Goal: Information Seeking & Learning: Learn about a topic

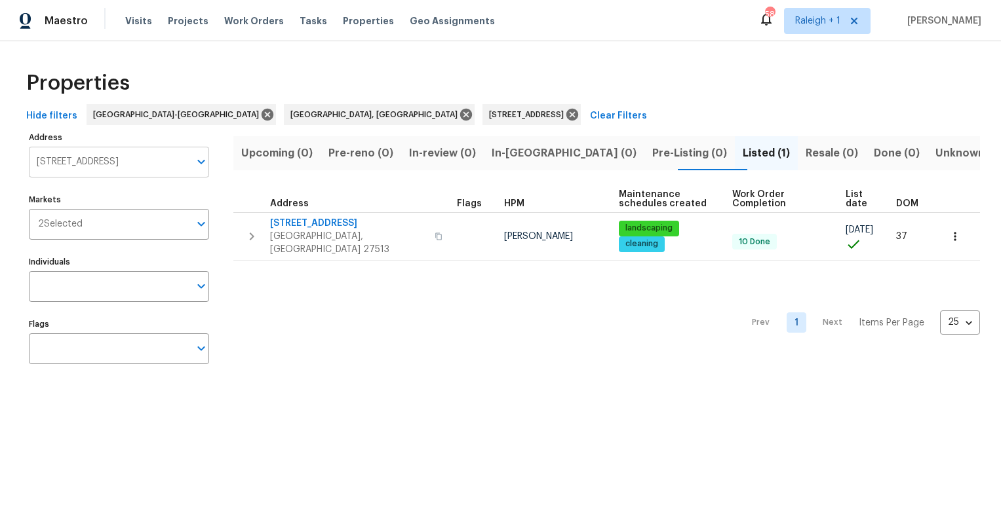
click at [112, 162] on input "308 Wax Myrtle Ct Cary NC 27513" at bounding box center [109, 162] width 161 height 31
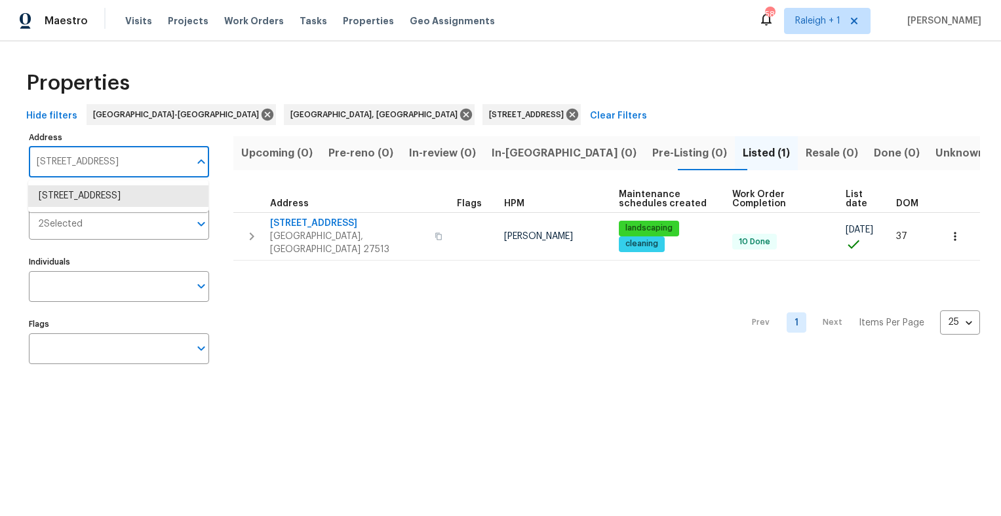
click at [112, 162] on input "308 Wax Myrtle Ct Cary NC 27513" at bounding box center [109, 162] width 161 height 31
paste input "[STREET_ADDRESS]"
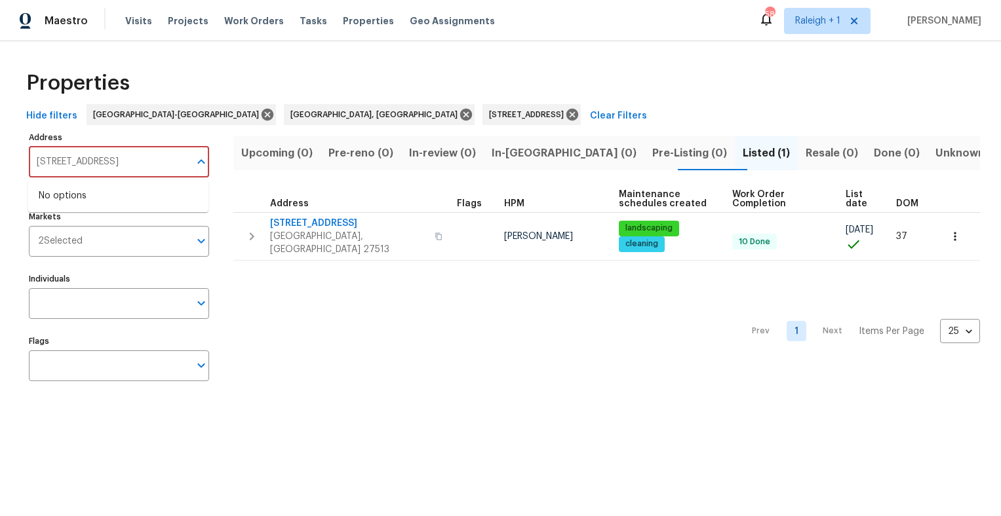
drag, startPoint x: 101, startPoint y: 163, endPoint x: 223, endPoint y: 163, distance: 122.6
click at [223, 163] on div "Address 404 Helleri Ct, Wendell, NC 27591 Address Failed to fetch Markets 2 Sel…" at bounding box center [127, 261] width 197 height 266
type input "404 Helleri"
drag, startPoint x: 408, startPoint y: 117, endPoint x: 406, endPoint y: 132, distance: 15.3
click at [566, 116] on icon at bounding box center [572, 115] width 12 height 12
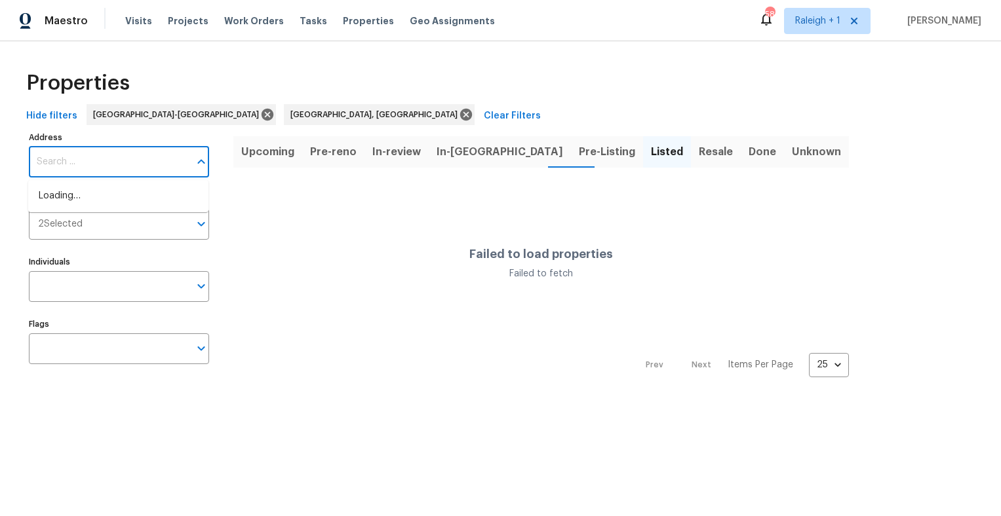
click at [66, 162] on input "Address" at bounding box center [109, 162] width 161 height 31
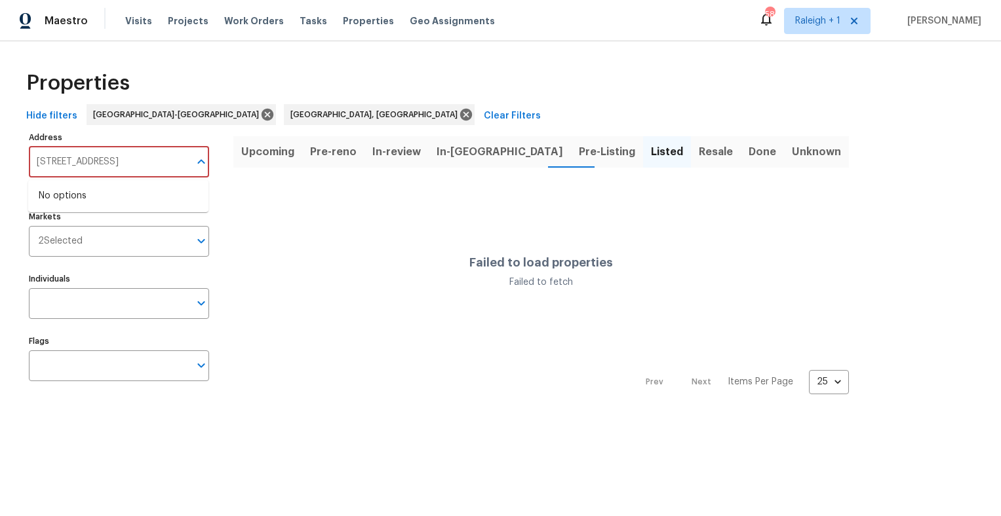
drag, startPoint x: 87, startPoint y: 165, endPoint x: 197, endPoint y: 160, distance: 110.9
click at [197, 160] on div "404 Helleri Ct, Wendell, NC 27591 Address" at bounding box center [119, 162] width 180 height 31
type input "404 Helleri"
click at [355, 18] on span "Properties" at bounding box center [368, 20] width 51 height 13
click at [354, 21] on span "Properties" at bounding box center [368, 20] width 51 height 13
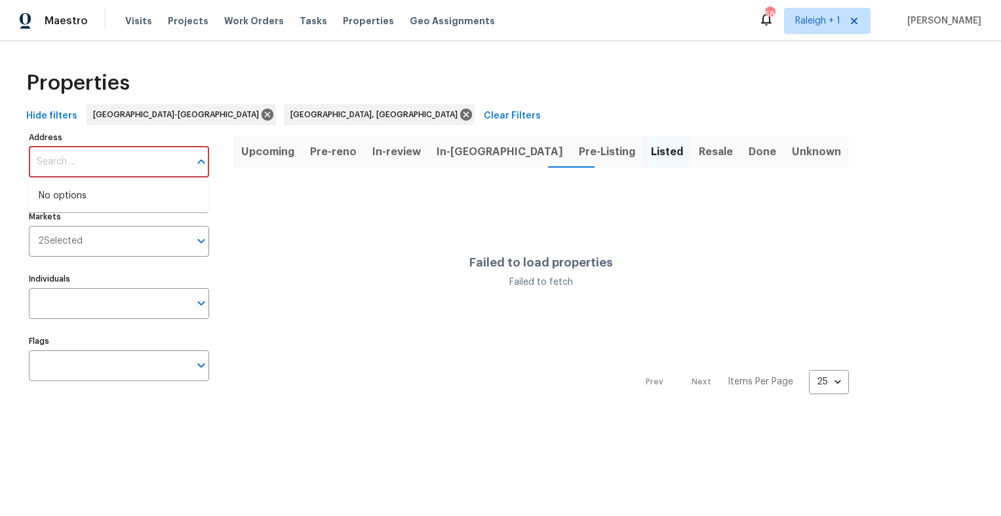
click at [77, 167] on input "Address" at bounding box center [109, 162] width 161 height 31
paste input "[STREET_ADDRESS]"
drag, startPoint x: 87, startPoint y: 163, endPoint x: 181, endPoint y: 158, distance: 94.5
click at [181, 158] on input "[STREET_ADDRESS]" at bounding box center [109, 162] width 161 height 31
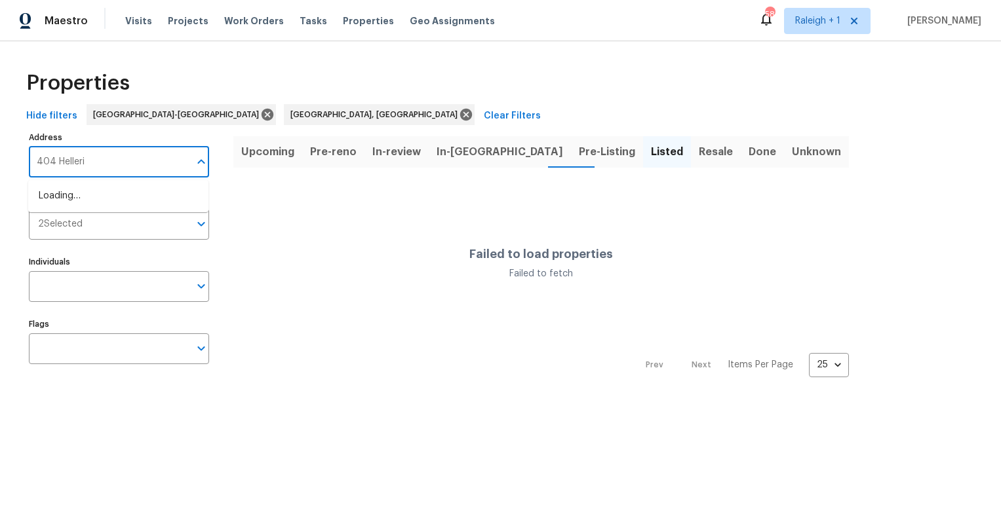
type input "404 Helleri"
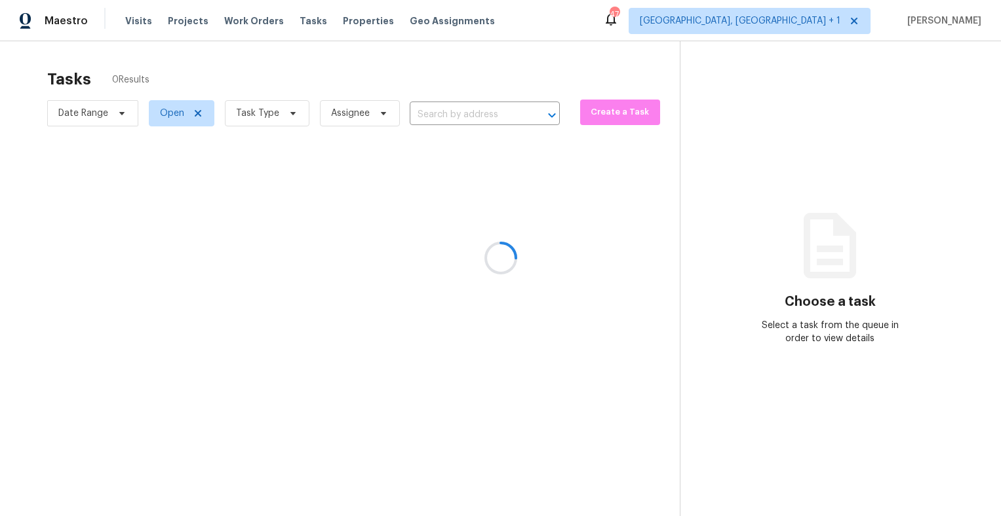
click at [350, 22] on div at bounding box center [500, 258] width 1001 height 516
click at [343, 20] on span "Properties" at bounding box center [368, 20] width 51 height 13
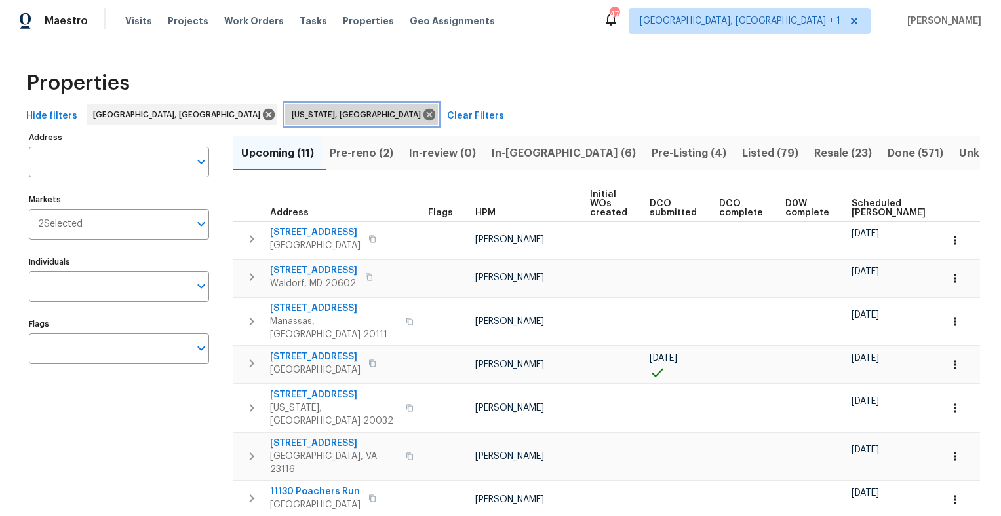
drag, startPoint x: 243, startPoint y: 114, endPoint x: 235, endPoint y: 116, distance: 7.5
click at [422, 113] on icon at bounding box center [429, 114] width 14 height 14
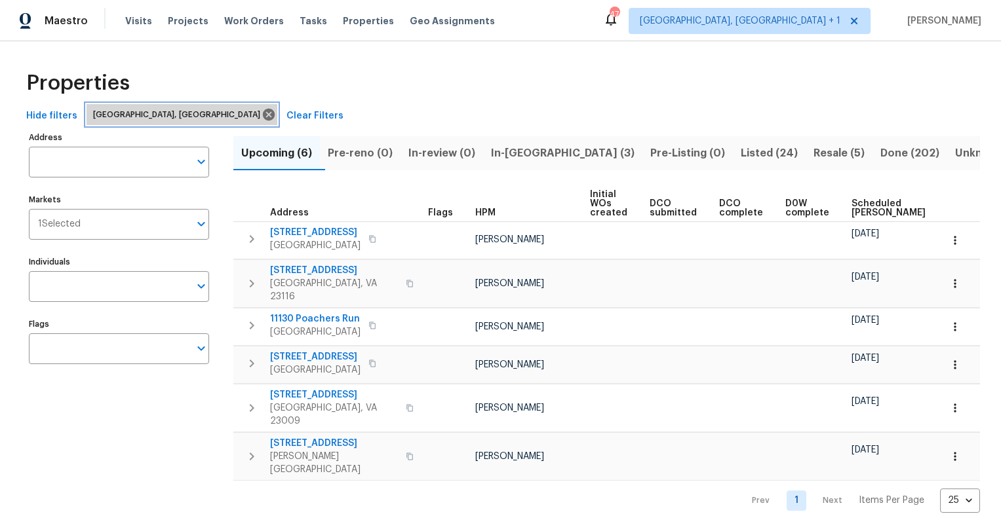
click at [262, 114] on icon at bounding box center [269, 114] width 14 height 14
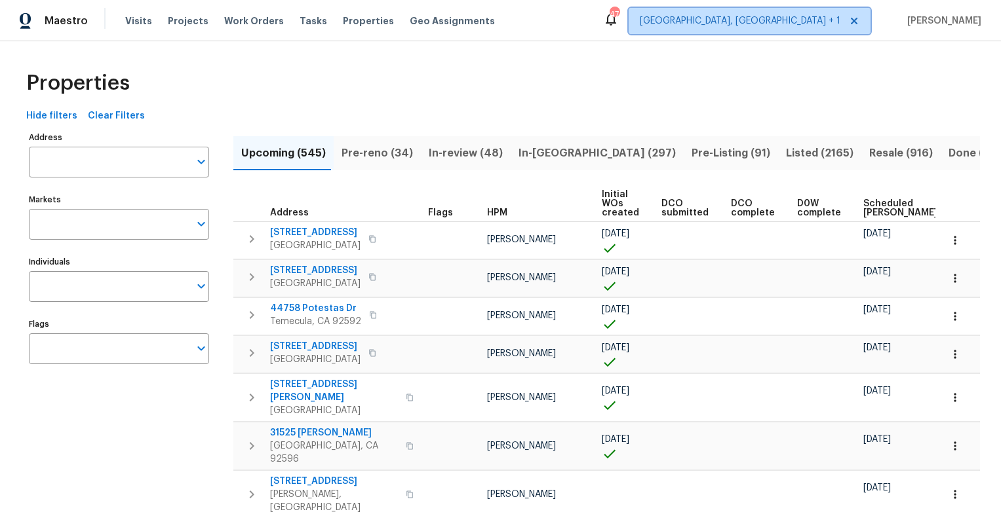
click at [807, 28] on span "[GEOGRAPHIC_DATA], [GEOGRAPHIC_DATA] + 1" at bounding box center [750, 21] width 242 height 26
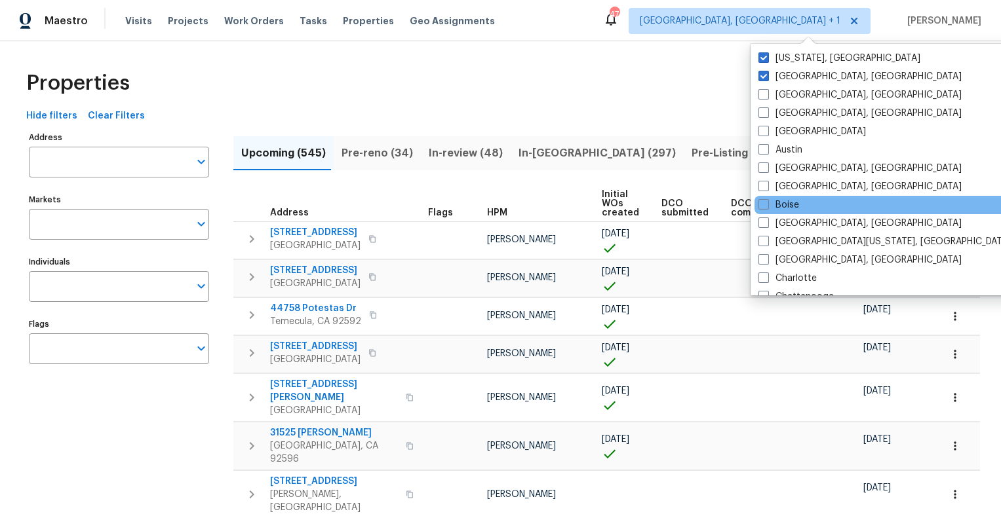
drag, startPoint x: 790, startPoint y: 79, endPoint x: 800, endPoint y: 197, distance: 117.7
click at [792, 79] on label "Richmond, VA" at bounding box center [859, 76] width 203 height 13
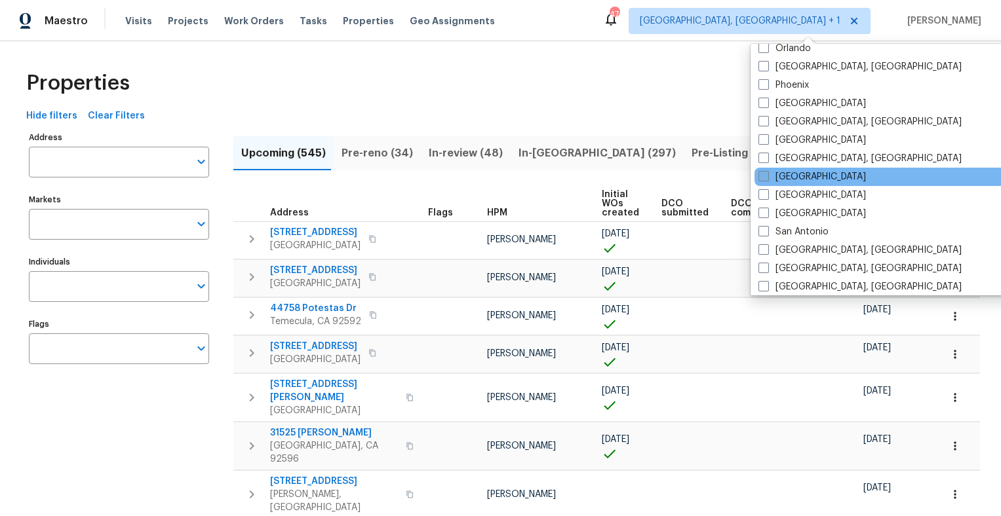
scroll to position [777, 0]
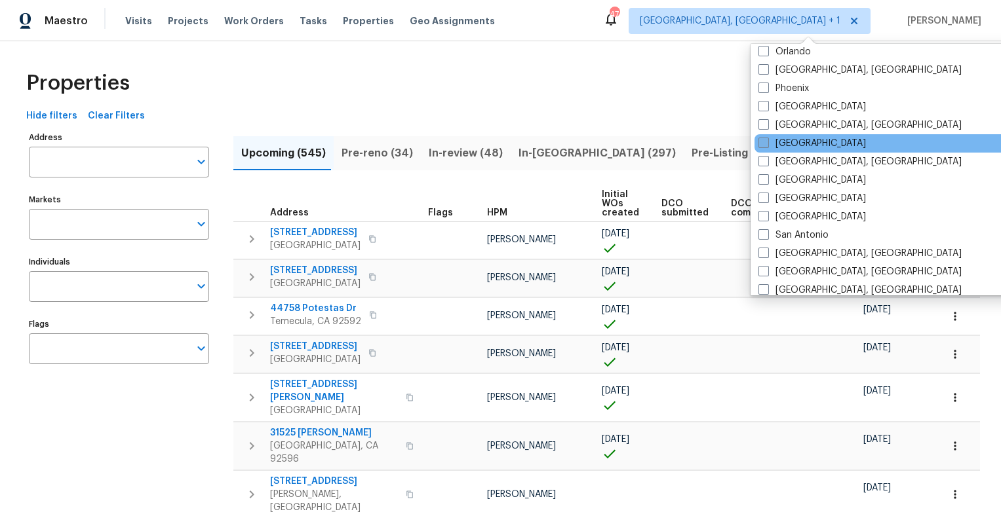
click at [785, 142] on label "Raleigh" at bounding box center [811, 143] width 107 height 13
click at [767, 142] on input "Raleigh" at bounding box center [762, 141] width 9 height 9
checkbox input "true"
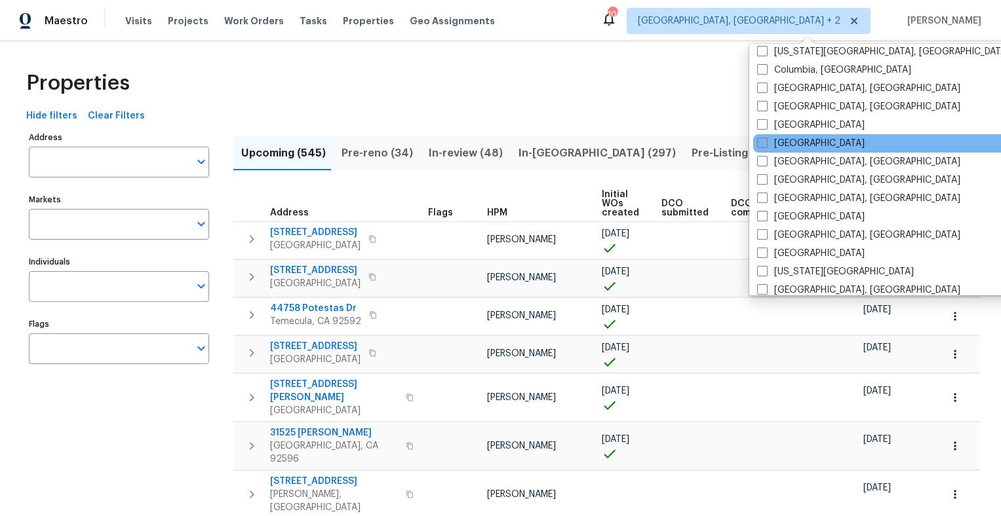
scroll to position [318, 0]
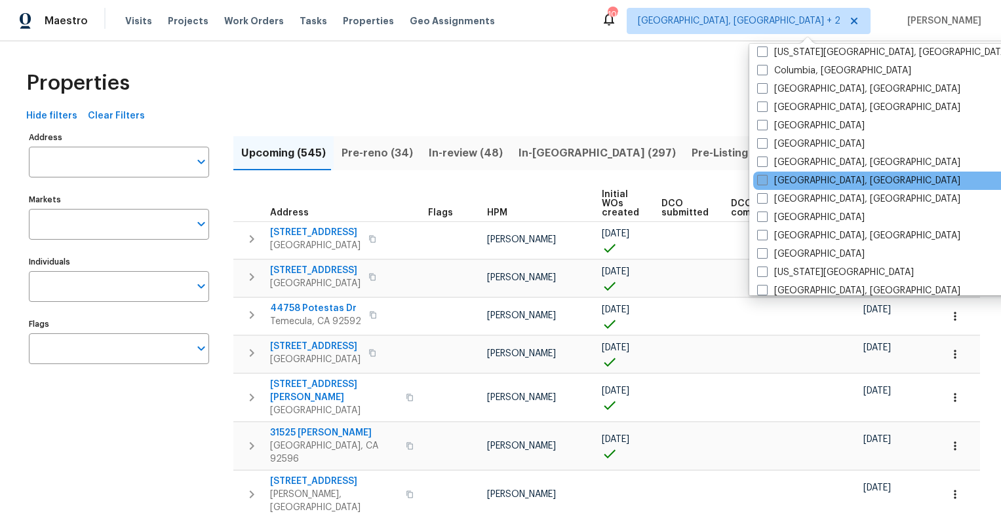
click at [787, 183] on label "Greensboro, NC" at bounding box center [858, 180] width 203 height 13
click at [766, 183] on input "Greensboro, NC" at bounding box center [761, 178] width 9 height 9
checkbox input "true"
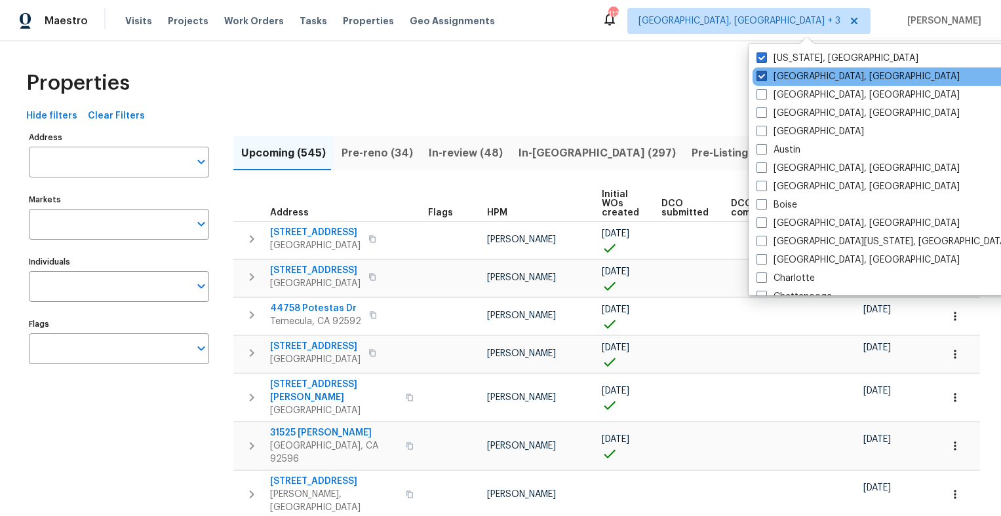
click at [763, 76] on span at bounding box center [761, 76] width 10 height 10
click at [763, 76] on input "Richmond, VA" at bounding box center [760, 74] width 9 height 9
checkbox input "false"
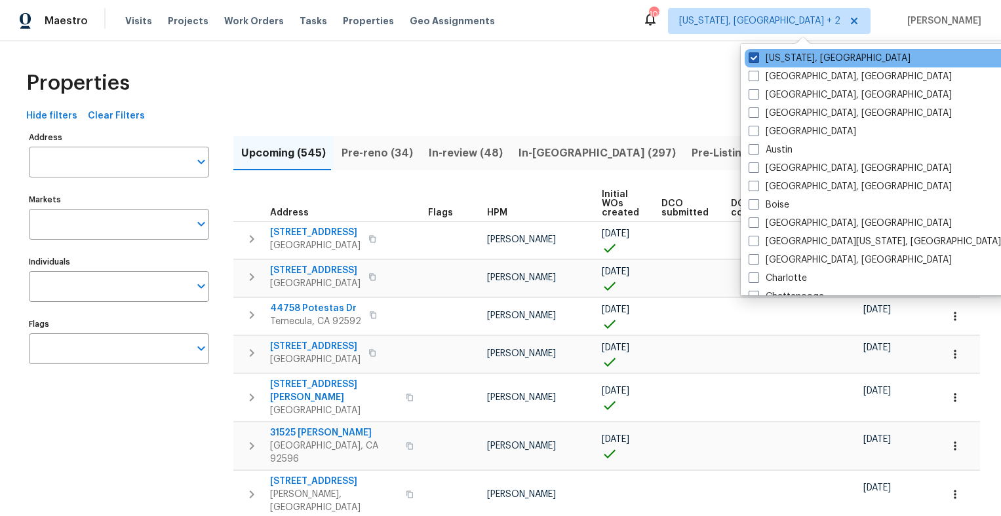
click at [756, 57] on span at bounding box center [753, 57] width 10 height 10
click at [756, 57] on input "Washington, DC" at bounding box center [752, 56] width 9 height 9
checkbox input "false"
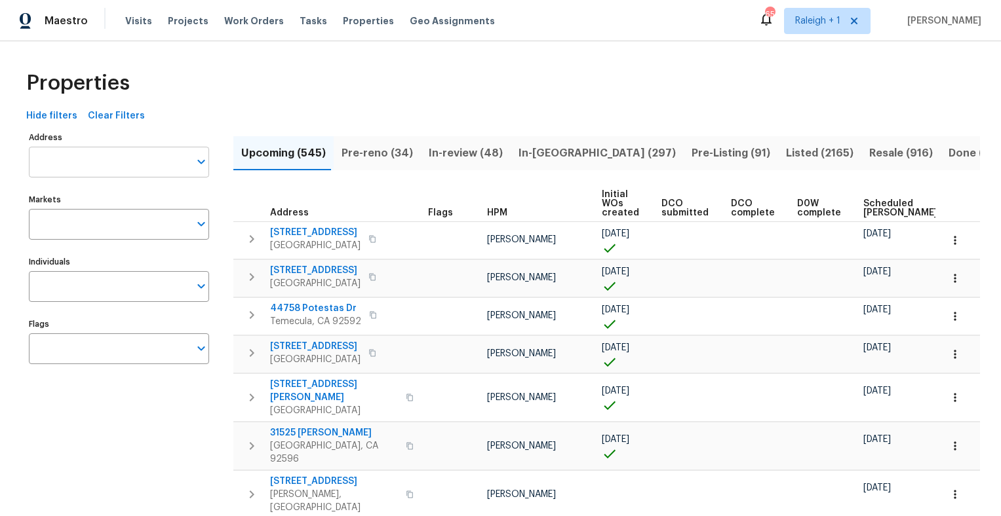
click at [92, 165] on input "Address" at bounding box center [109, 162] width 161 height 31
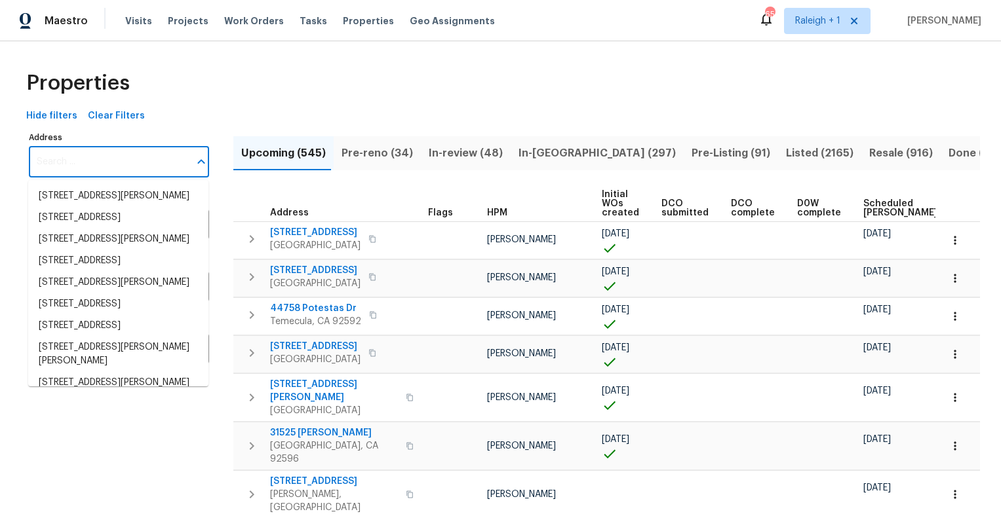
paste input "404 Helleri Ct, Wendell, NC 27591"
type input "404 Helleri Ct, Wendell, NC 27591"
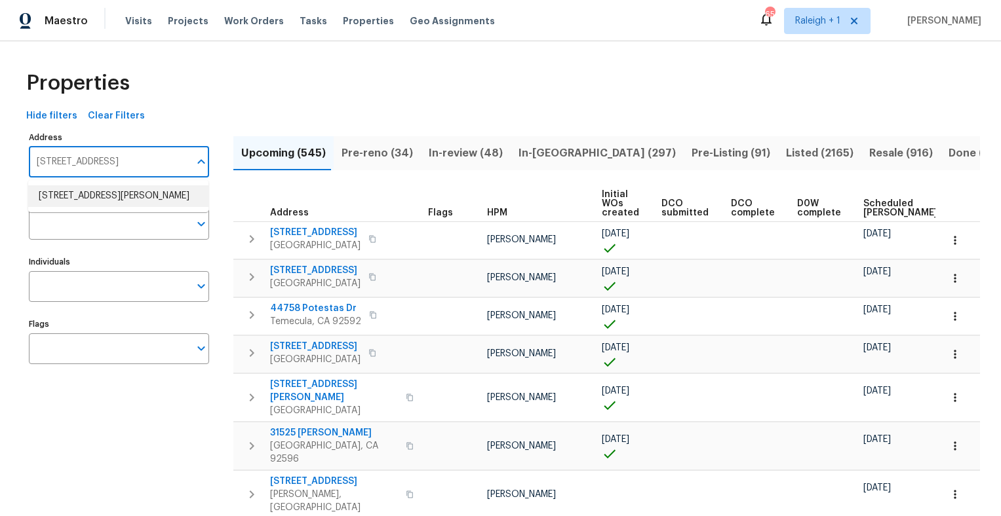
click at [85, 198] on li "404 Helleri Ct Wendell NC 27591" at bounding box center [118, 196] width 180 height 22
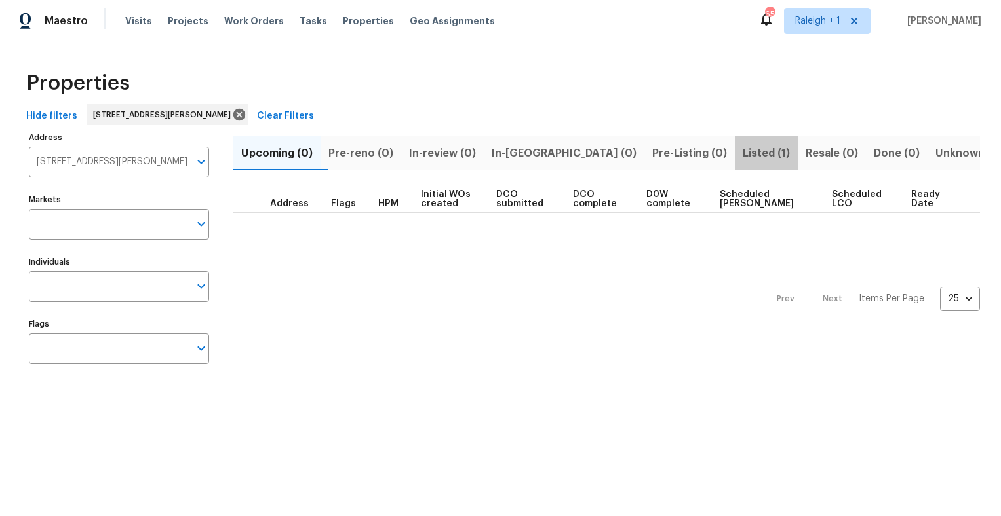
click at [743, 157] on span "Listed (1)" at bounding box center [766, 153] width 47 height 18
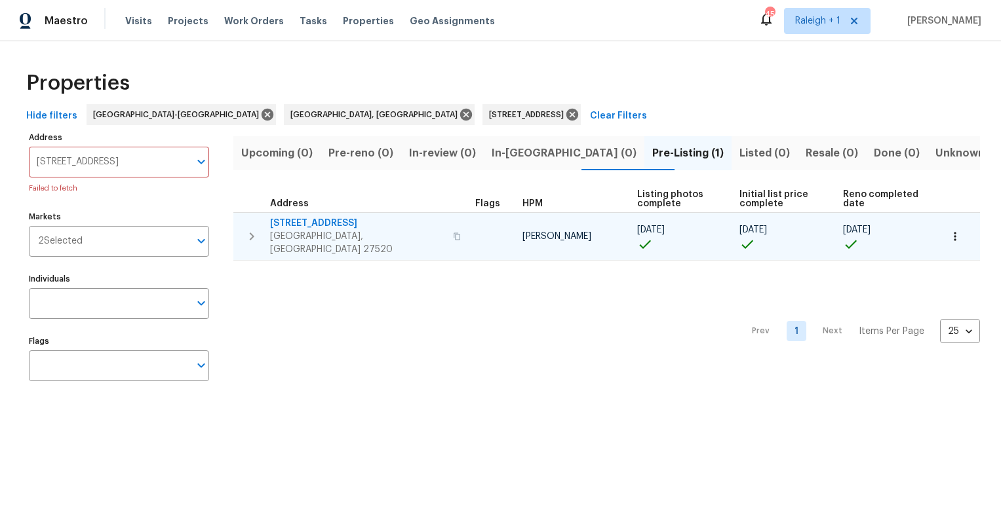
click at [301, 223] on span "116 Government Rd" at bounding box center [357, 223] width 175 height 13
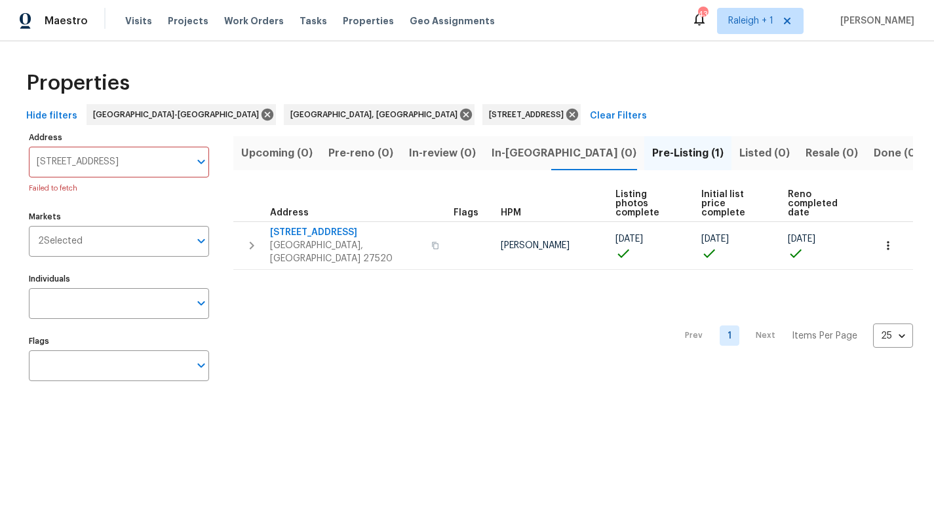
click at [125, 161] on input "116 Government Rd Clayton NC 27520" at bounding box center [109, 162] width 161 height 31
paste input "02 Spring Dove Ln, Apex, NC 27539"
type input "102 Spring Dove Ln, Apex, NC 27539"
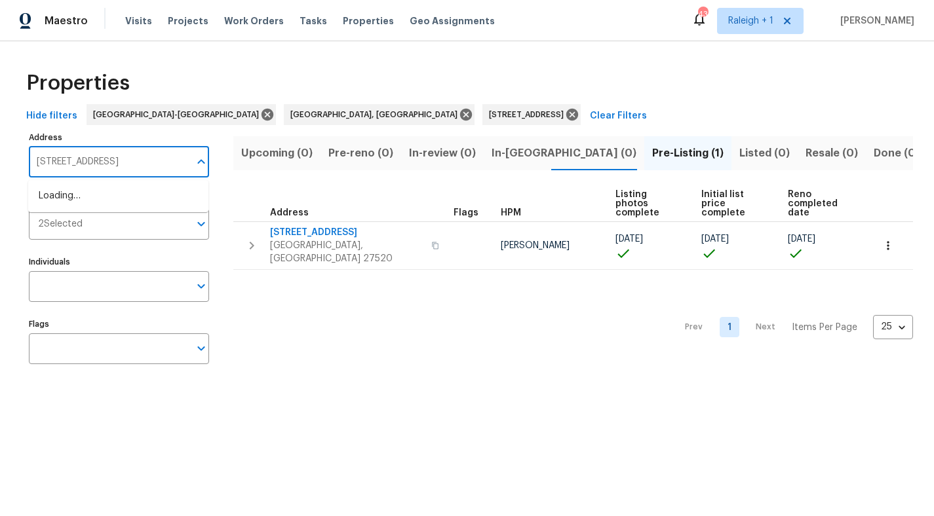
scroll to position [0, 4]
click at [119, 191] on li "102 Spring Dove Ln Apex NC 27539" at bounding box center [118, 196] width 180 height 22
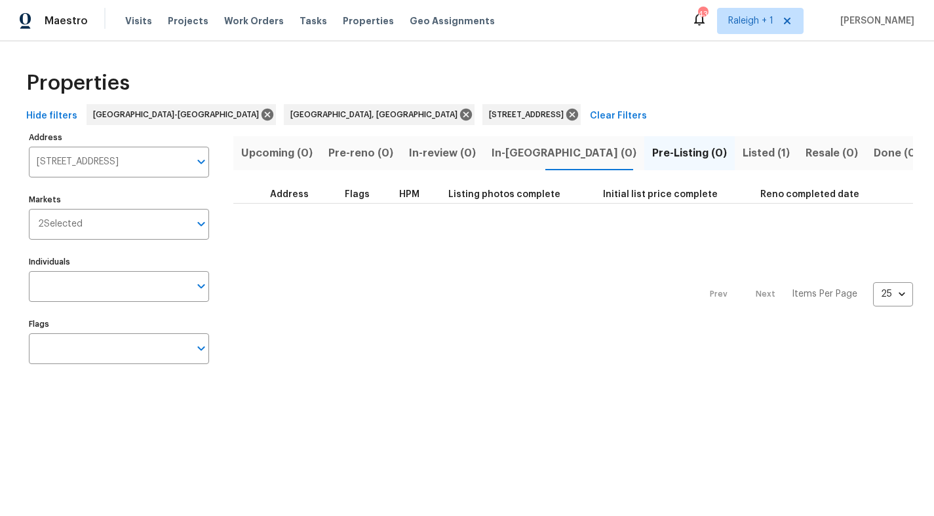
click at [743, 149] on span "Listed (1)" at bounding box center [766, 153] width 47 height 18
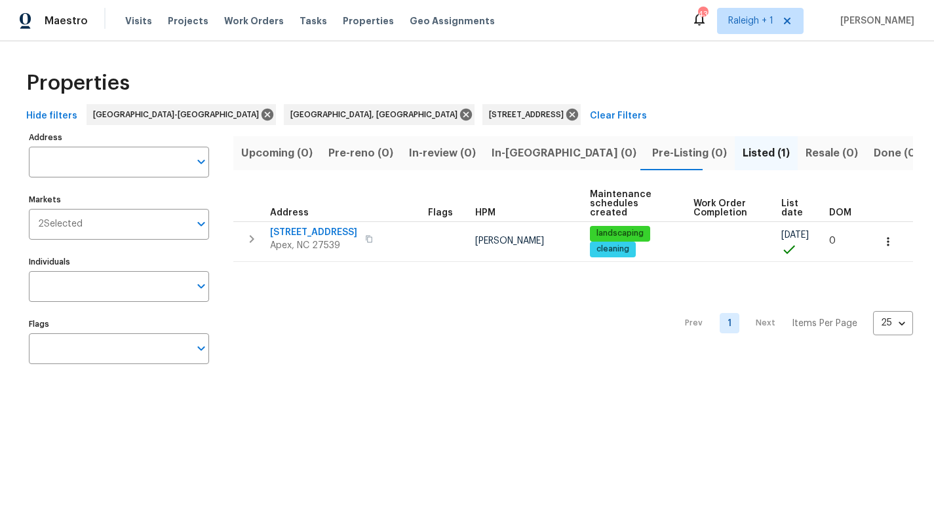
type input "102 Spring Dove Ln Apex NC 27539"
click at [94, 161] on input "102 Spring Dove Ln Apex NC 27539" at bounding box center [109, 162] width 161 height 31
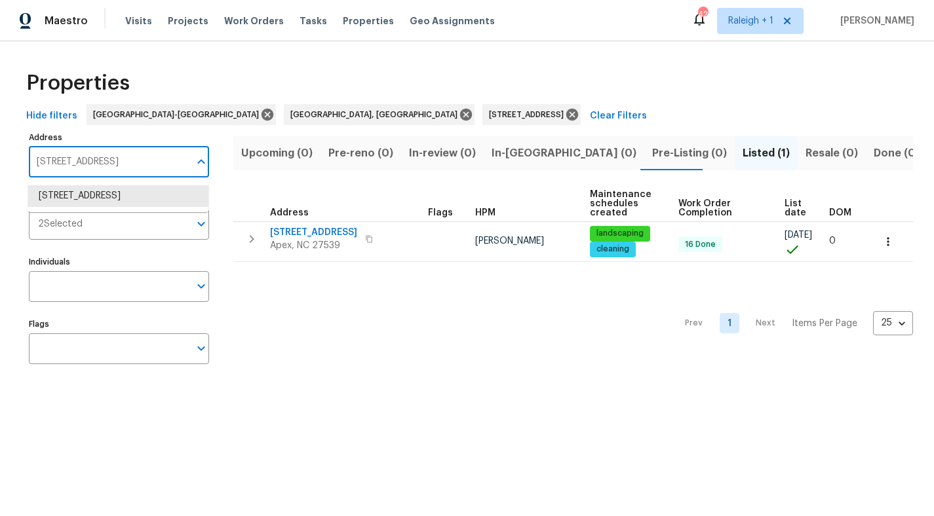
click at [94, 161] on input "102 Spring Dove Ln Apex NC 27539" at bounding box center [109, 162] width 161 height 31
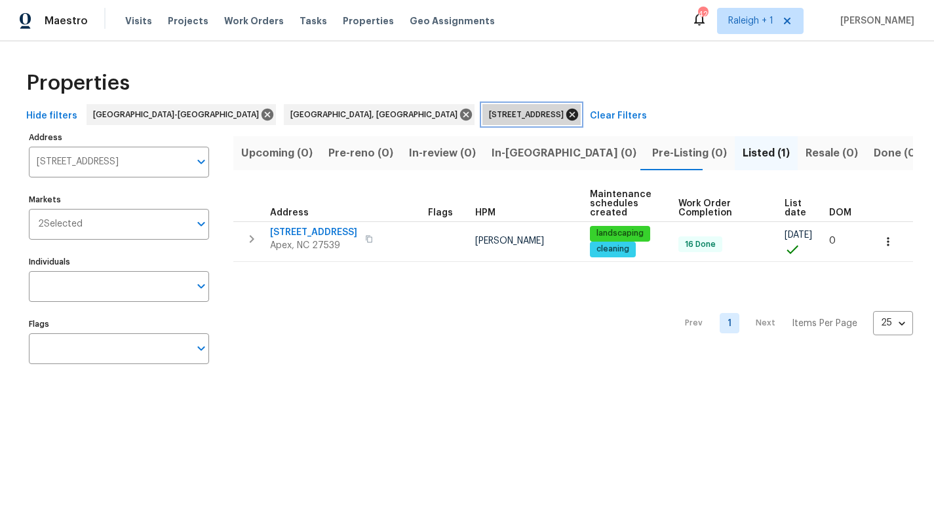
drag, startPoint x: 418, startPoint y: 114, endPoint x: 273, endPoint y: 130, distance: 146.4
click at [566, 114] on icon at bounding box center [572, 115] width 12 height 12
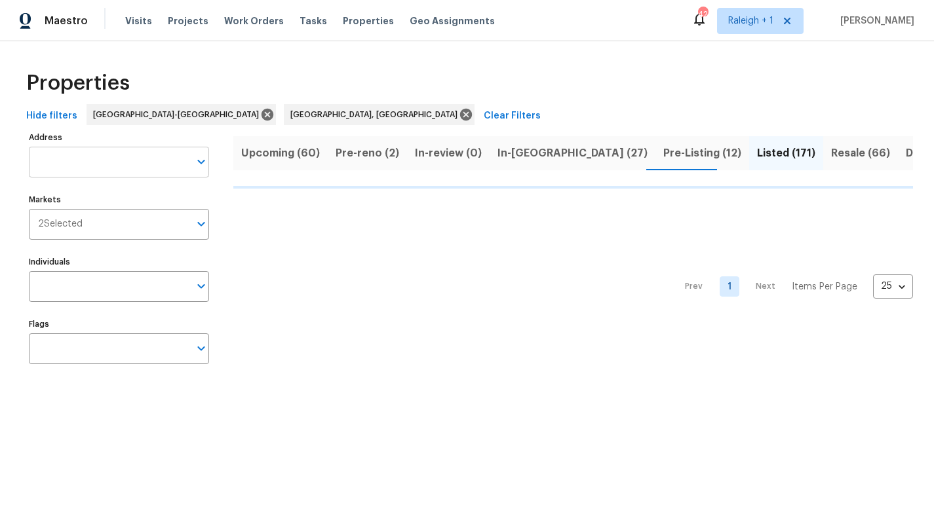
click at [106, 165] on input "Address" at bounding box center [109, 162] width 161 height 31
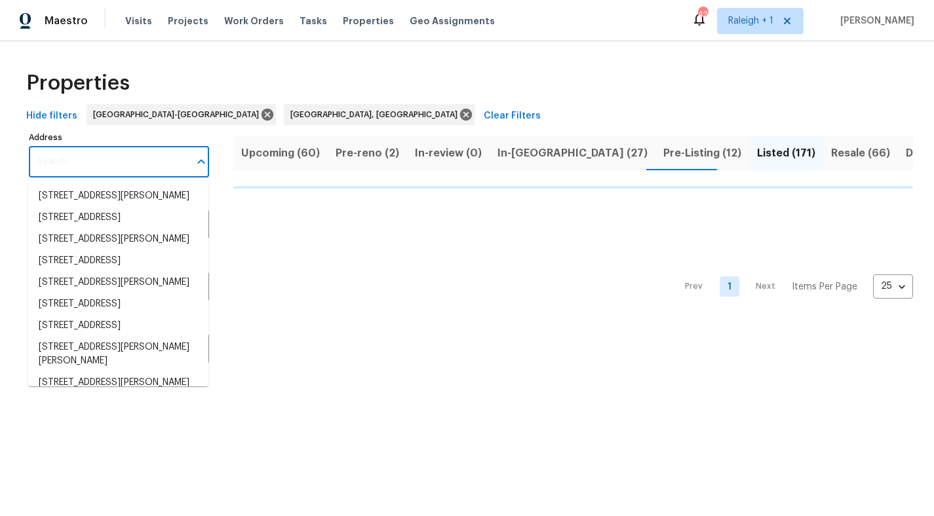
paste input "134 Santa Gertrudis Dr, Clayton, NC 27520"
type input "134 Santa Gertrudis Dr, Clayton, NC 27520"
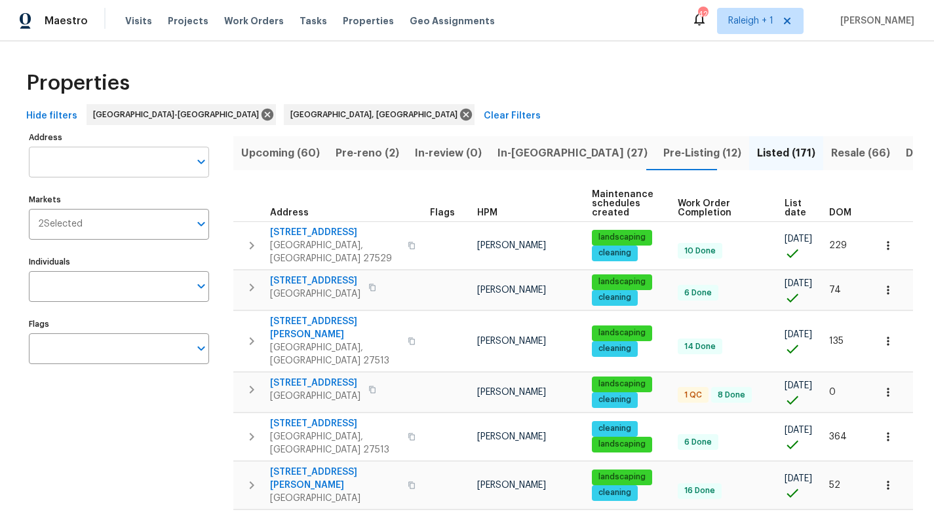
click at [79, 162] on input "Address" at bounding box center [109, 162] width 161 height 31
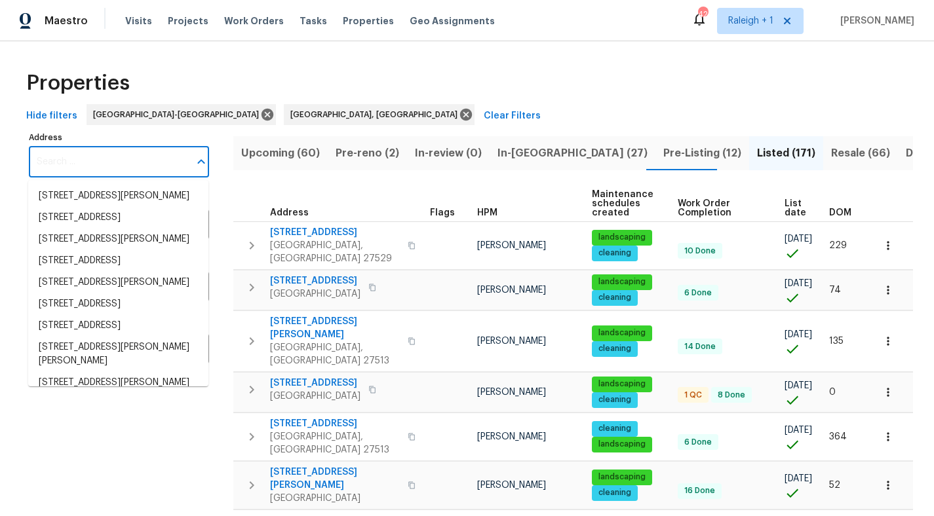
paste input "134 Santa Gertrudis Dr, Clayton, NC 27520"
type input "134 Santa Gertrudis Dr, Clayton, NC 27520"
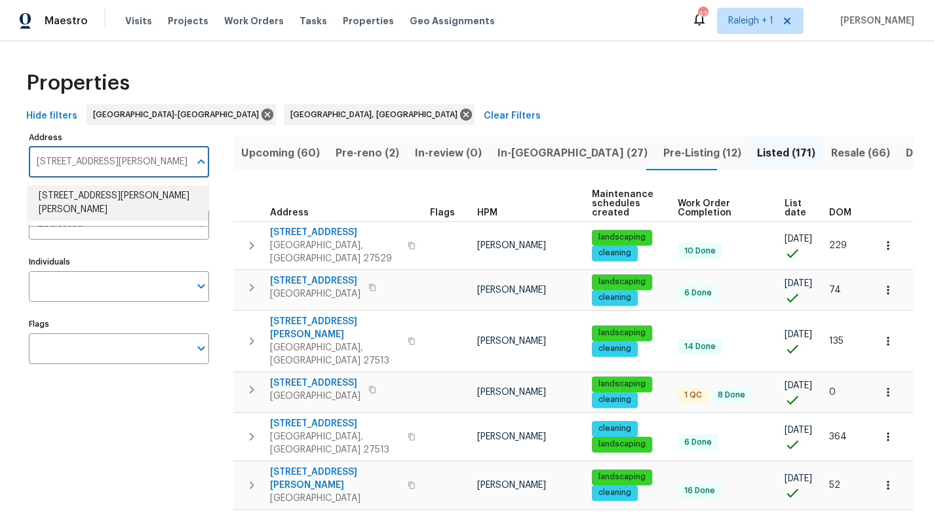
click at [68, 196] on li "134 Santa Gertrudis Dr Clayton NC 27520" at bounding box center [118, 202] width 180 height 35
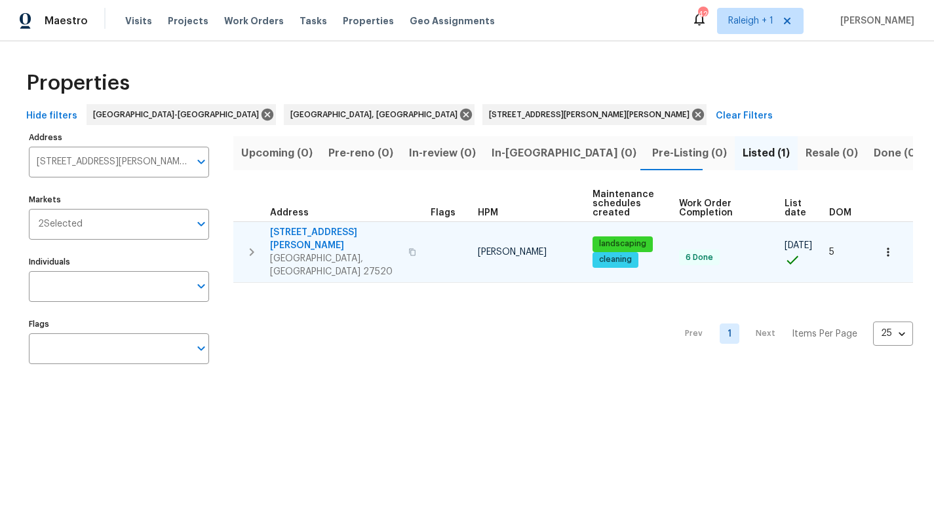
click at [303, 235] on span "134 Santa Gertrudis Dr" at bounding box center [335, 239] width 130 height 26
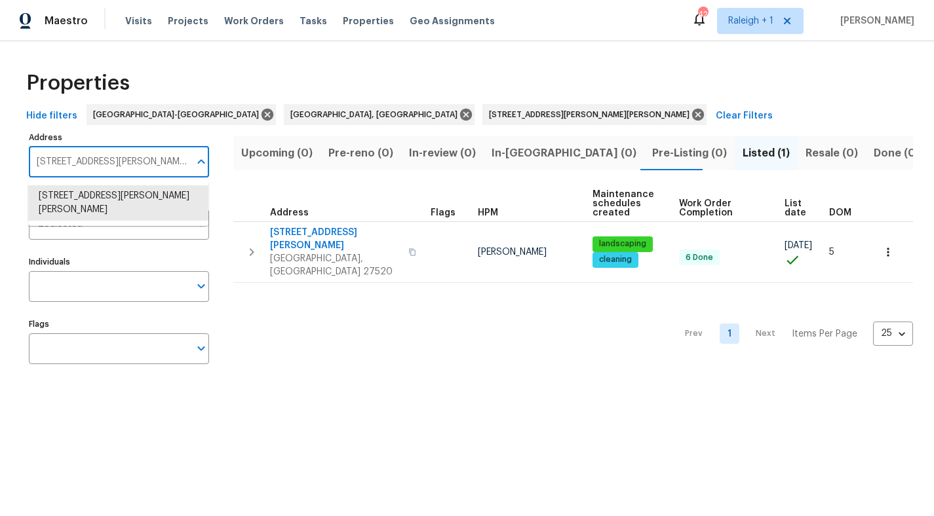
click at [127, 163] on input "134 Santa Gertrudis Dr Clayton NC 27520" at bounding box center [109, 162] width 161 height 31
click at [126, 163] on input "134 Santa Gertrudis Dr Clayton NC 27520" at bounding box center [109, 162] width 161 height 31
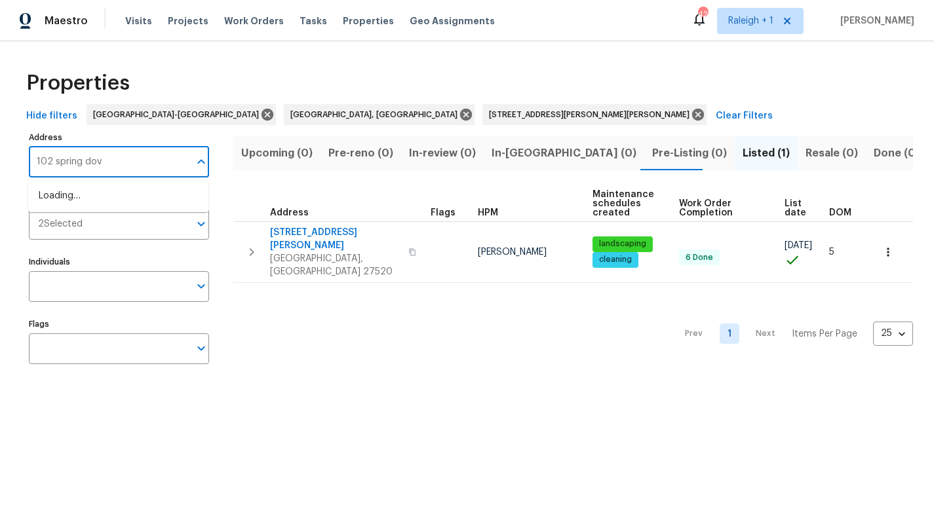
type input "102 spring dove"
click at [167, 200] on li "102 Spring Dove Ln Apex NC 27539" at bounding box center [118, 196] width 180 height 22
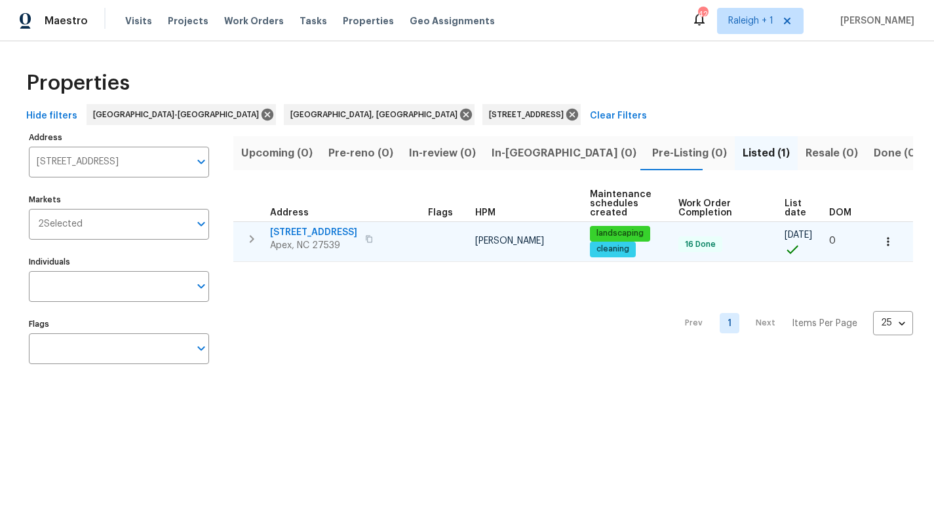
click at [295, 228] on span "102 Spring Dove Ln" at bounding box center [313, 232] width 87 height 13
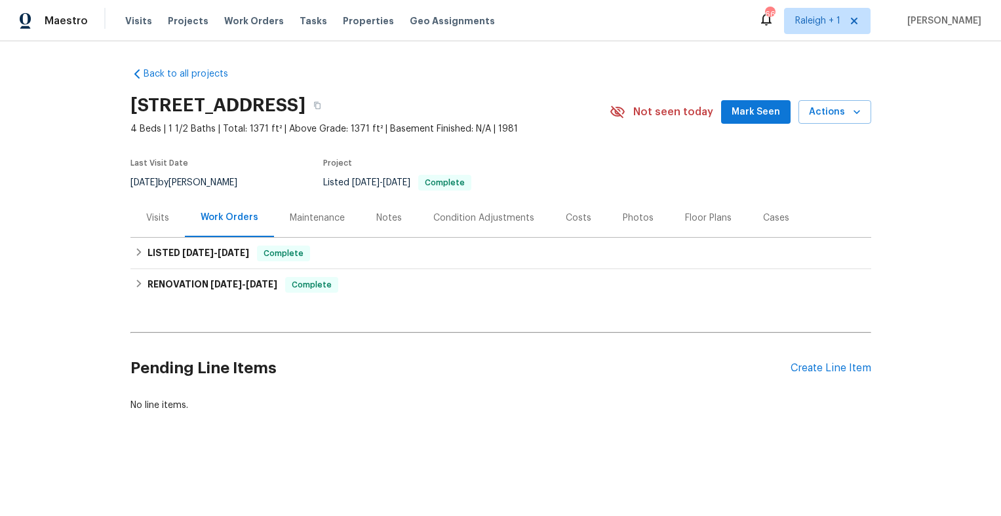
click at [163, 223] on div "Visits" at bounding box center [157, 218] width 23 height 13
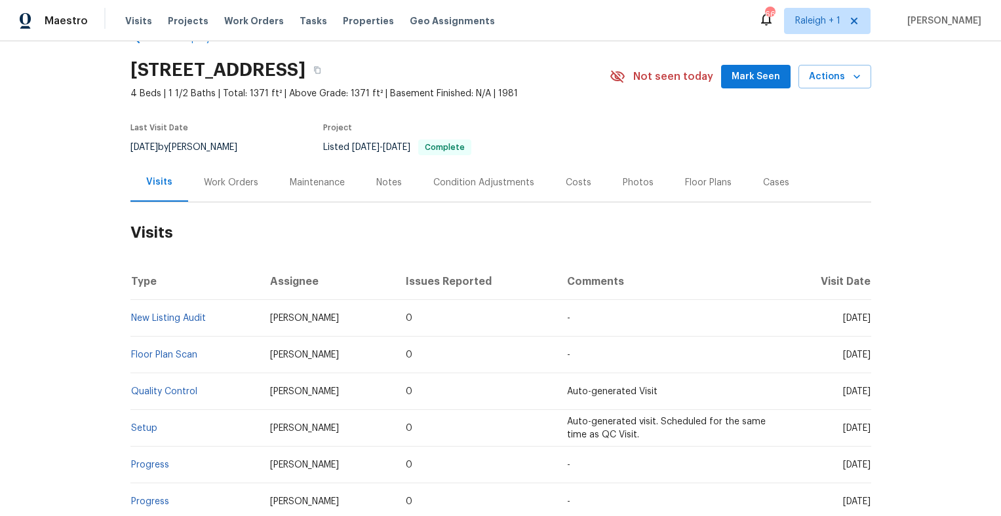
scroll to position [37, 0]
click at [161, 316] on link "New Listing Audit" at bounding box center [168, 317] width 75 height 9
click at [161, 314] on html "Maestro Visits Projects Work Orders Tasks Properties Geo Assignments 66 Raleigh…" at bounding box center [500, 258] width 1001 height 516
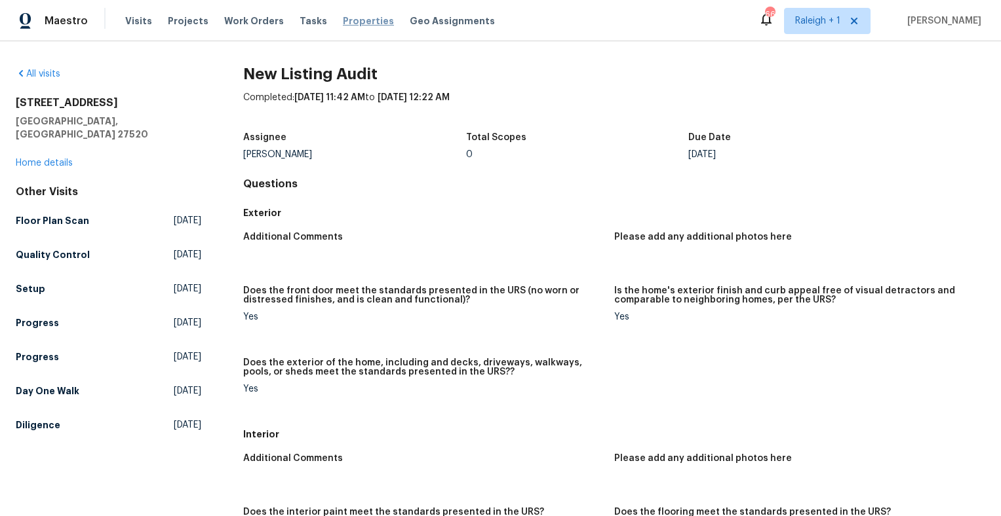
click at [360, 21] on span "Properties" at bounding box center [368, 20] width 51 height 13
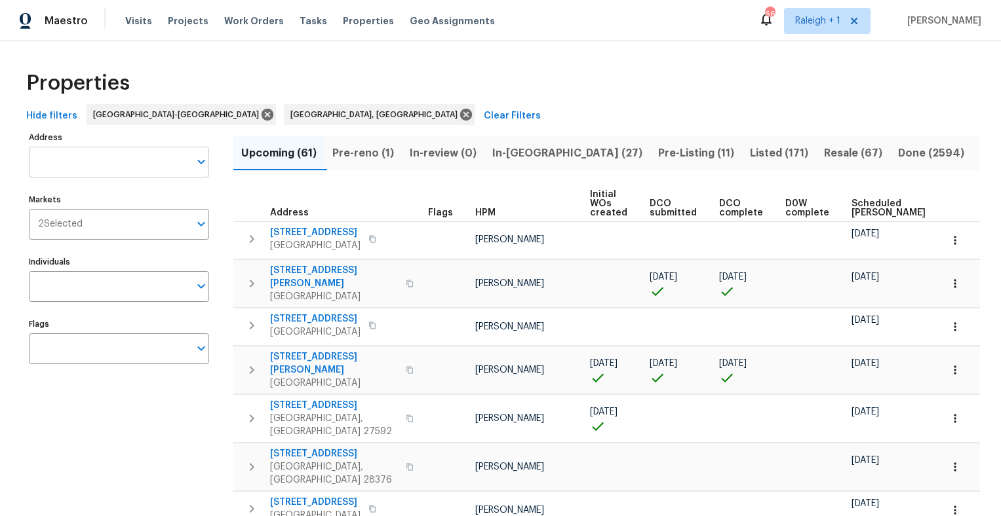
click at [107, 163] on input "Address" at bounding box center [109, 162] width 161 height 31
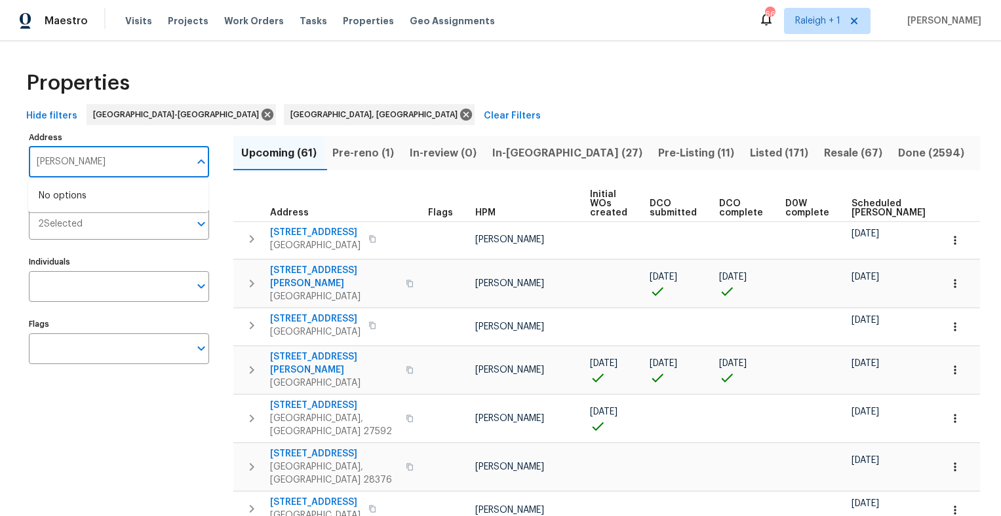
type input "helleri"
click at [89, 195] on li "[STREET_ADDRESS][PERSON_NAME]" at bounding box center [118, 196] width 180 height 22
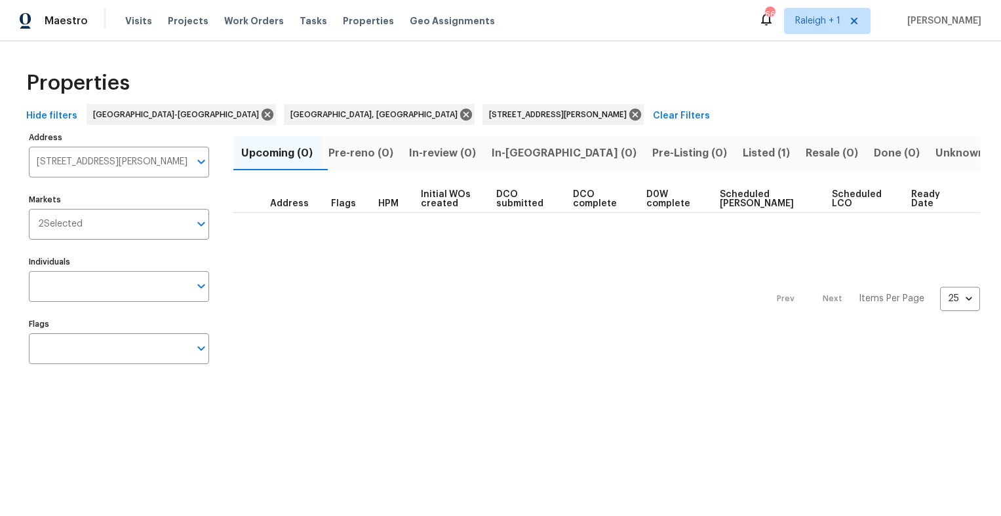
click at [743, 151] on span "Listed (1)" at bounding box center [766, 153] width 47 height 18
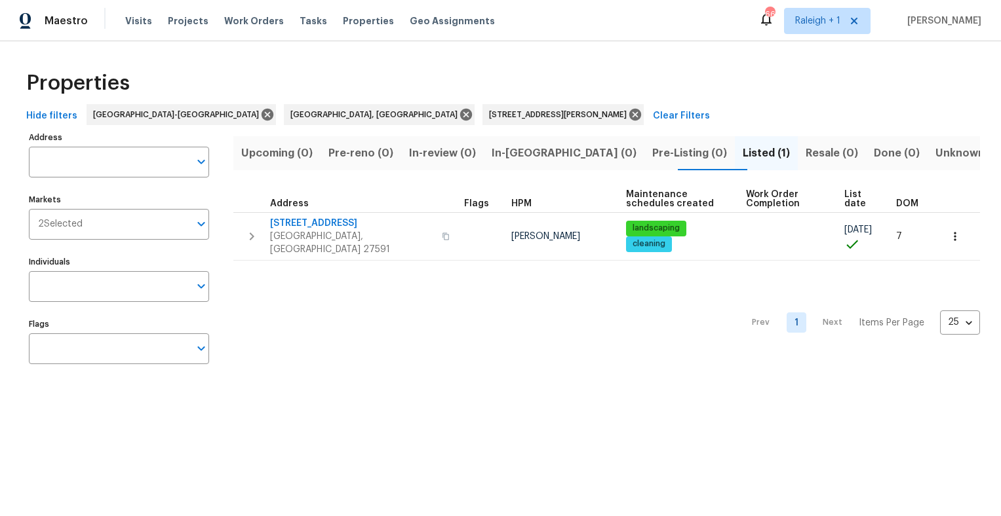
type input "404 Helleri Ct Wendell NC 27591"
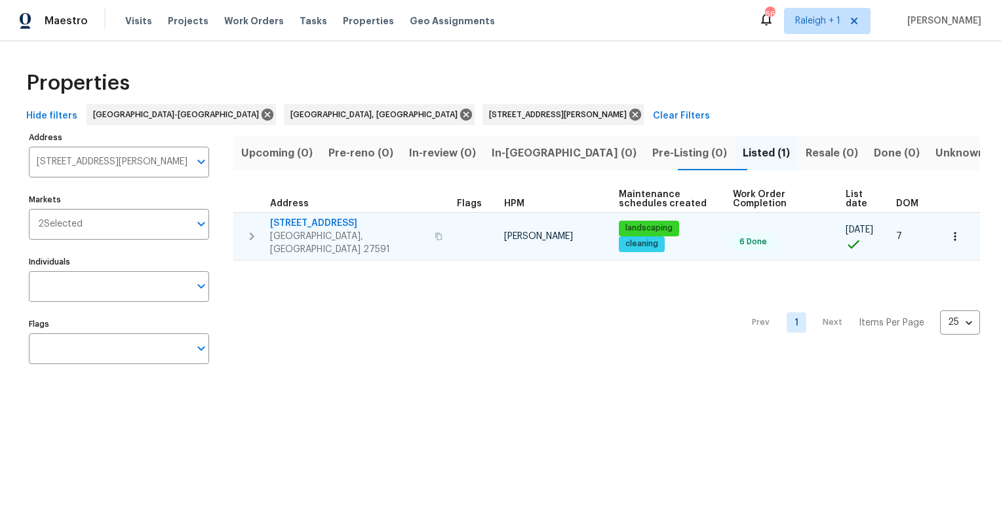
click at [309, 222] on span "[STREET_ADDRESS]" at bounding box center [348, 223] width 157 height 13
click at [301, 222] on span "[STREET_ADDRESS]" at bounding box center [348, 223] width 157 height 13
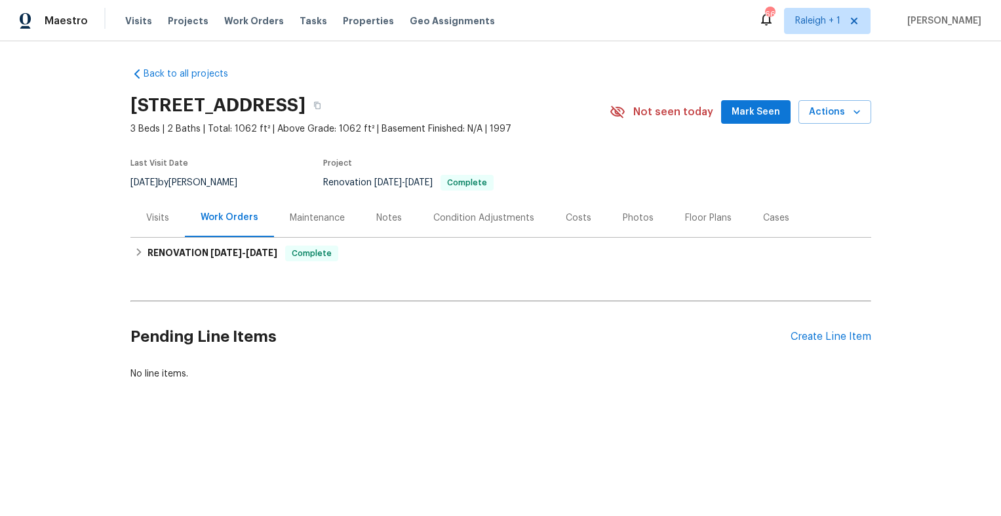
click at [151, 218] on div "Visits" at bounding box center [157, 218] width 23 height 13
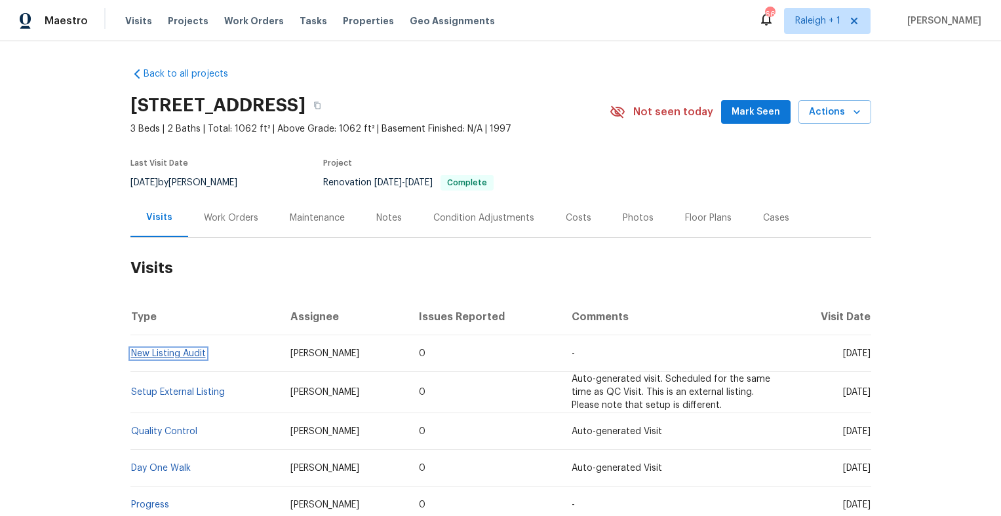
click at [166, 354] on link "New Listing Audit" at bounding box center [168, 353] width 75 height 9
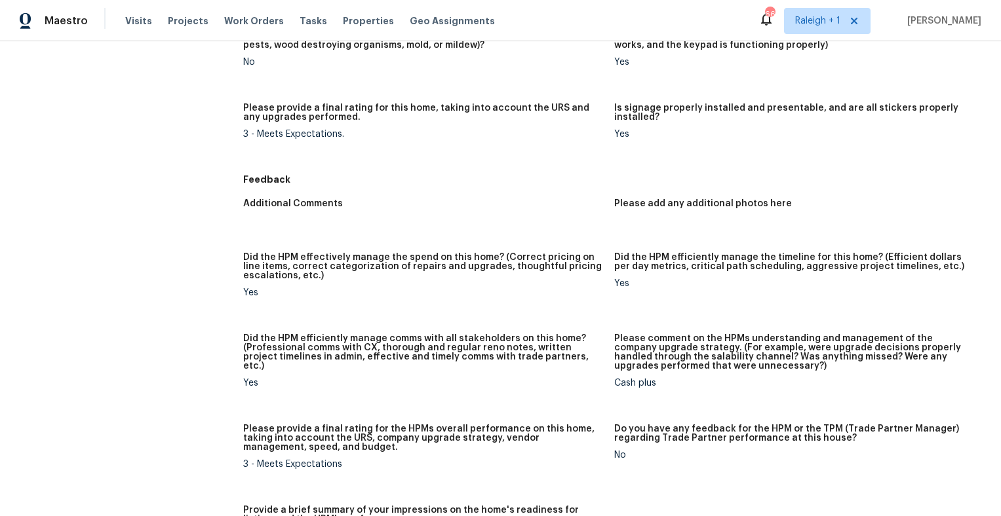
scroll to position [1095, 0]
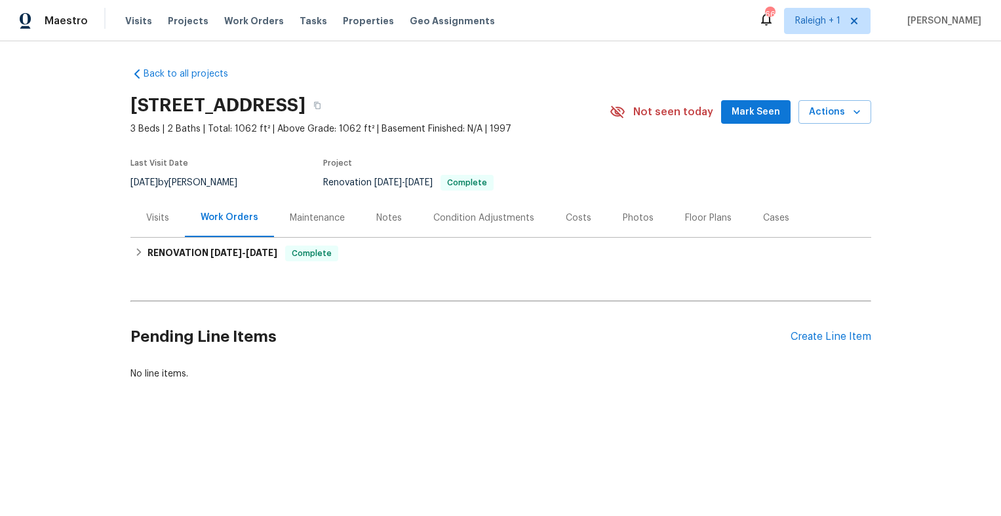
click at [632, 219] on div "Photos" at bounding box center [638, 218] width 31 height 13
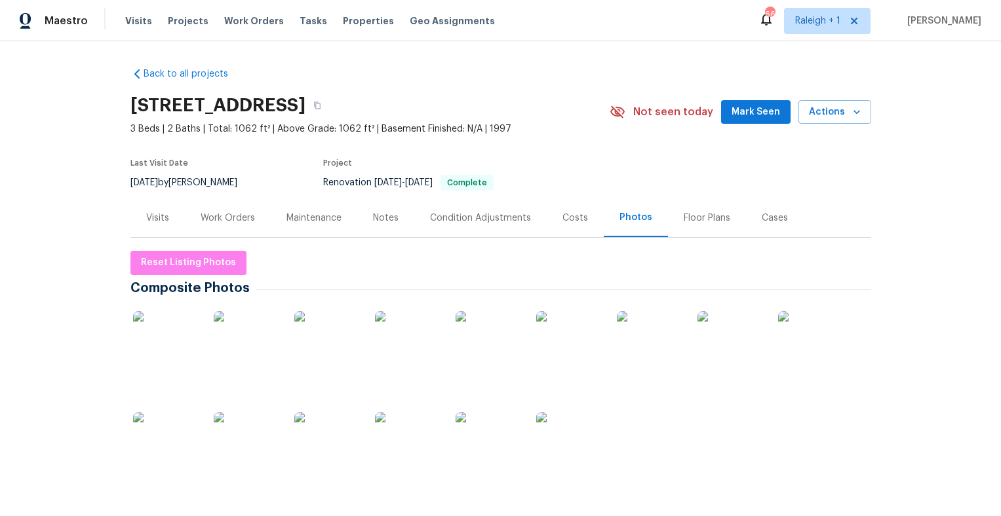
click at [170, 340] on img at bounding box center [166, 344] width 66 height 66
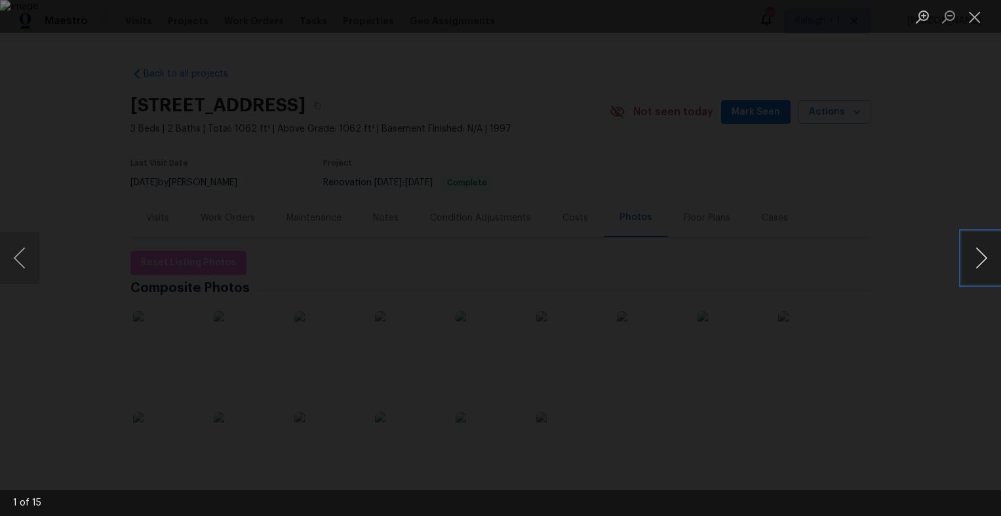
click at [982, 260] on button "Next image" at bounding box center [980, 258] width 39 height 52
click at [983, 260] on button "Next image" at bounding box center [980, 258] width 39 height 52
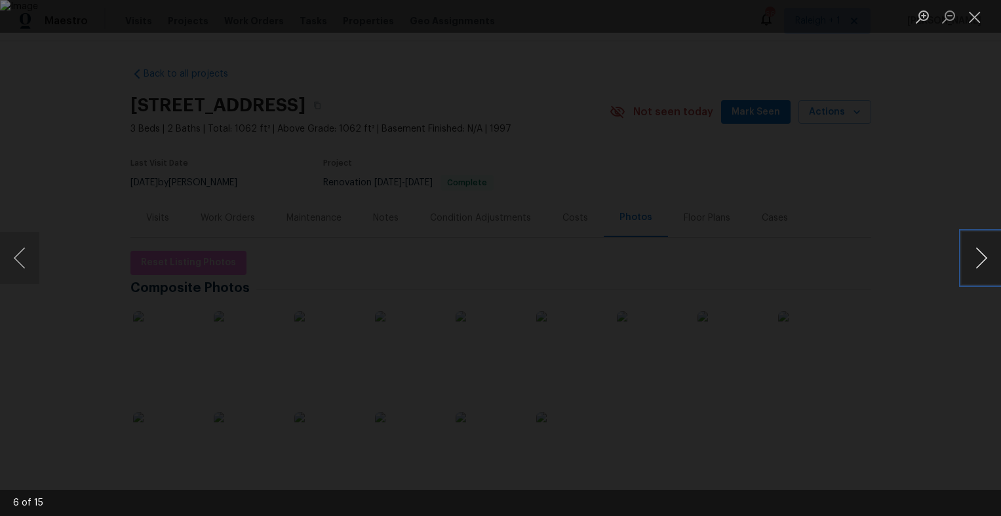
click at [980, 259] on button "Next image" at bounding box center [980, 258] width 39 height 52
click at [983, 261] on button "Next image" at bounding box center [980, 258] width 39 height 52
click at [980, 263] on button "Next image" at bounding box center [980, 258] width 39 height 52
click at [977, 263] on button "Next image" at bounding box center [980, 258] width 39 height 52
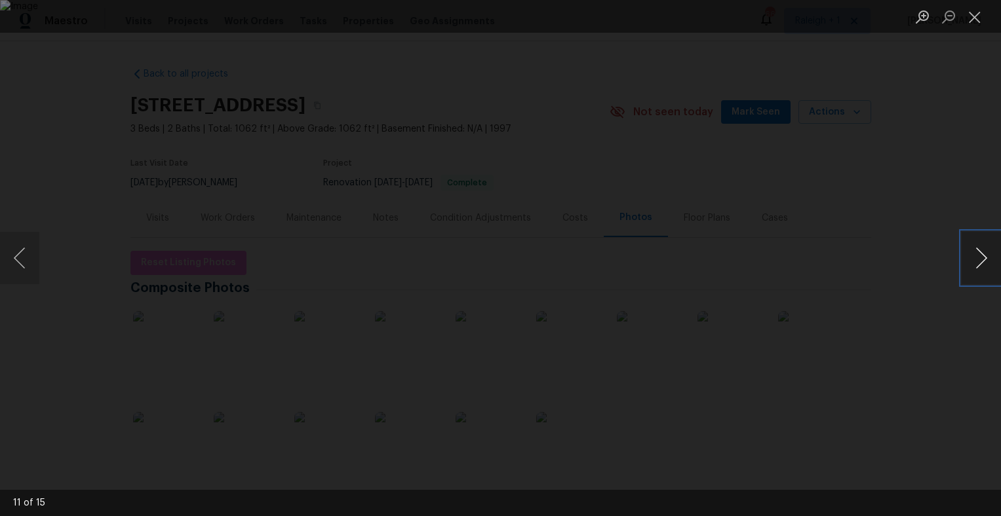
click at [976, 268] on button "Next image" at bounding box center [980, 258] width 39 height 52
click at [982, 261] on button "Next image" at bounding box center [980, 258] width 39 height 52
click at [980, 260] on button "Next image" at bounding box center [980, 258] width 39 height 52
click at [980, 262] on button "Next image" at bounding box center [980, 258] width 39 height 52
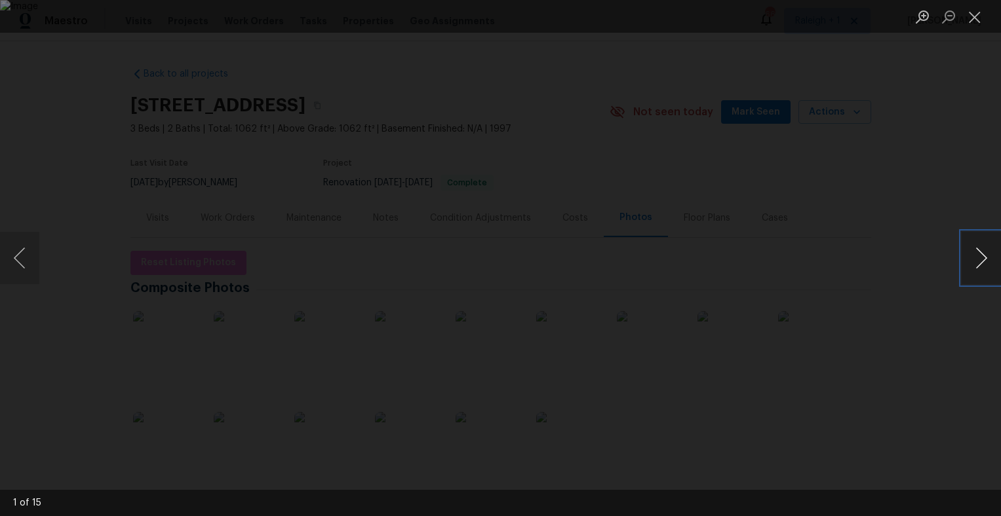
click at [974, 262] on button "Next image" at bounding box center [980, 258] width 39 height 52
click at [977, 15] on button "Close lightbox" at bounding box center [974, 16] width 26 height 23
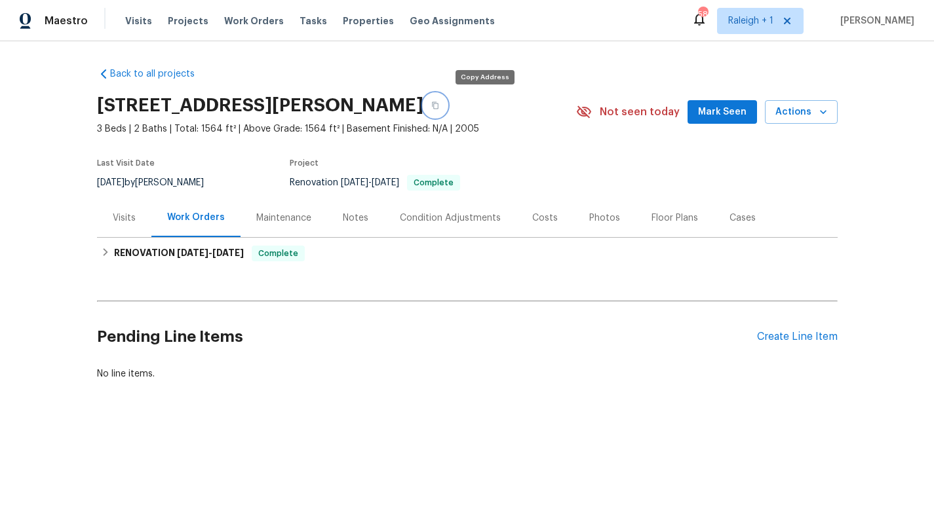
drag, startPoint x: 485, startPoint y: 106, endPoint x: 653, endPoint y: 58, distance: 174.7
click at [447, 101] on button "button" at bounding box center [435, 106] width 24 height 24
click at [128, 219] on div "Visits" at bounding box center [124, 218] width 23 height 13
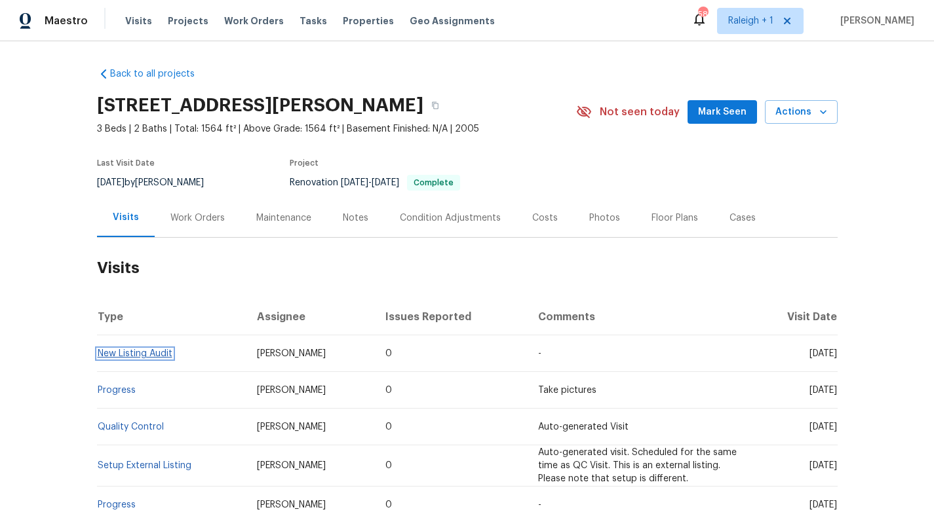
click at [125, 353] on link "New Listing Audit" at bounding box center [135, 353] width 75 height 9
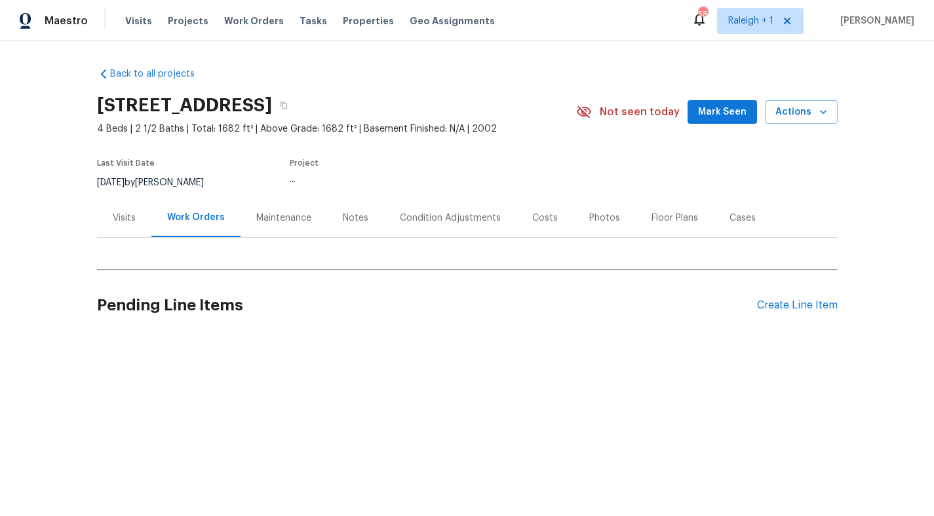
click at [123, 218] on div "Visits" at bounding box center [124, 218] width 23 height 13
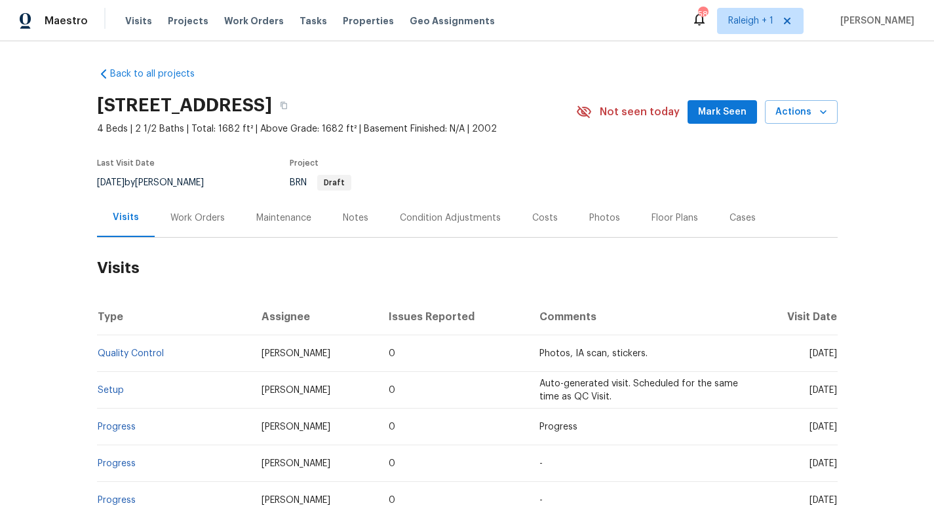
scroll to position [62, 0]
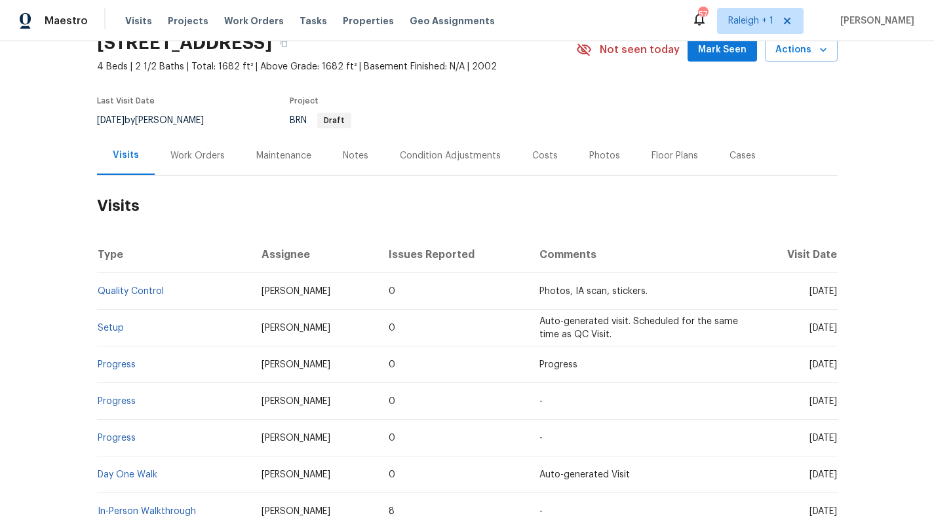
drag, startPoint x: 597, startPoint y: 155, endPoint x: 676, endPoint y: 85, distance: 105.4
click at [597, 155] on div "Photos" at bounding box center [604, 155] width 31 height 13
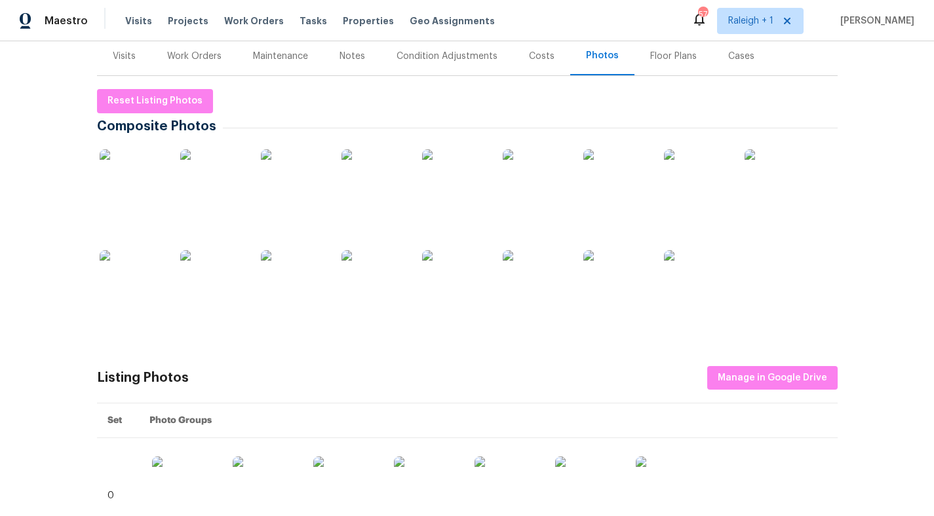
scroll to position [161, 0]
click at [131, 184] on img at bounding box center [133, 183] width 66 height 66
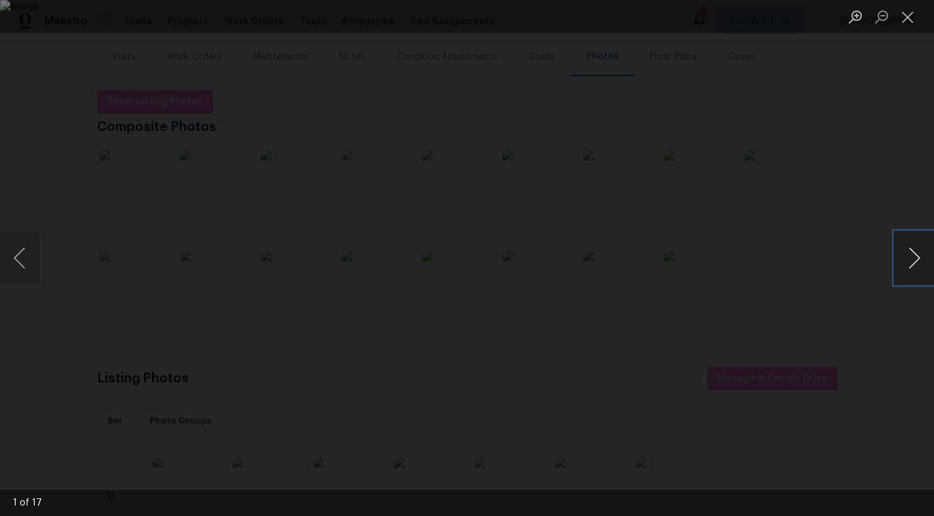
click at [918, 258] on button "Next image" at bounding box center [914, 258] width 39 height 52
click at [22, 258] on button "Previous image" at bounding box center [19, 258] width 39 height 52
click at [914, 260] on button "Next image" at bounding box center [914, 258] width 39 height 52
click at [910, 263] on button "Next image" at bounding box center [914, 258] width 39 height 52
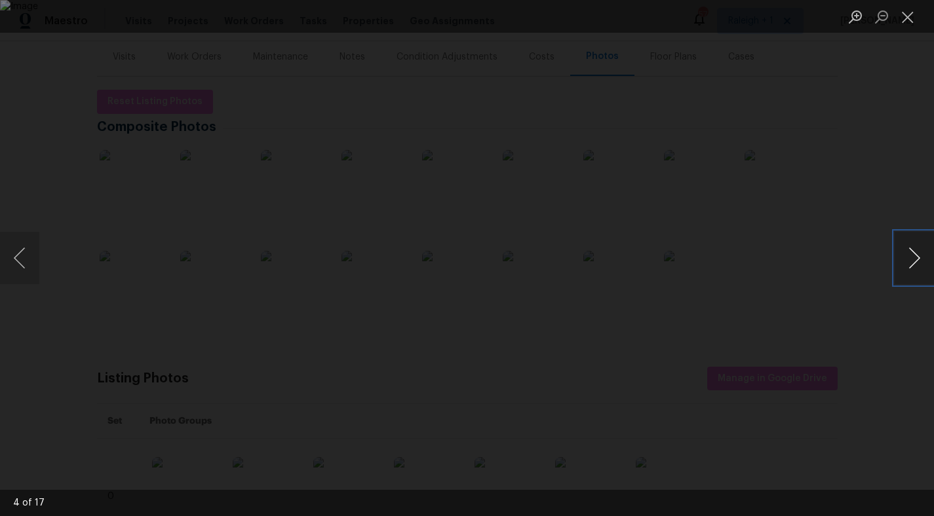
click at [908, 263] on button "Next image" at bounding box center [914, 258] width 39 height 52
click at [908, 264] on button "Next image" at bounding box center [914, 258] width 39 height 52
click at [914, 259] on button "Next image" at bounding box center [914, 258] width 39 height 52
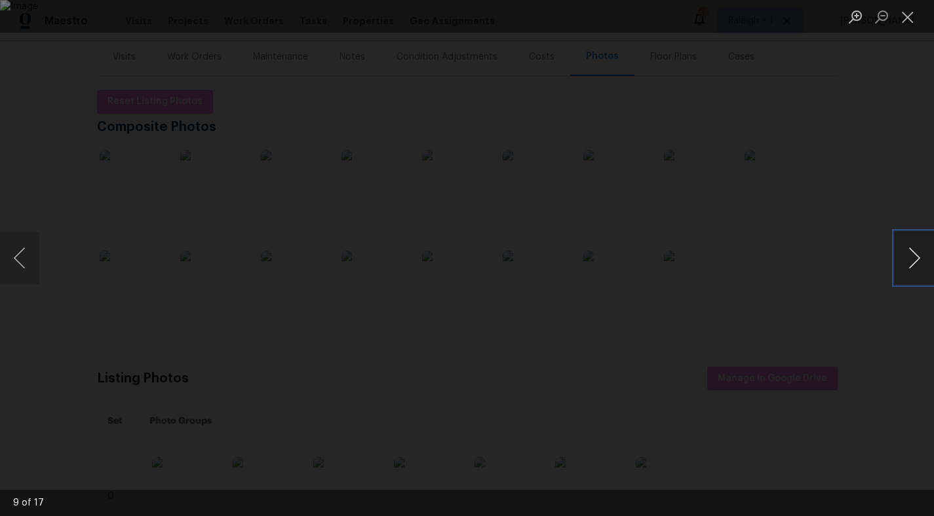
click at [914, 259] on button "Next image" at bounding box center [914, 258] width 39 height 52
click at [914, 260] on button "Next image" at bounding box center [914, 258] width 39 height 52
click at [904, 249] on button "Next image" at bounding box center [914, 258] width 39 height 52
click at [914, 263] on button "Next image" at bounding box center [914, 258] width 39 height 52
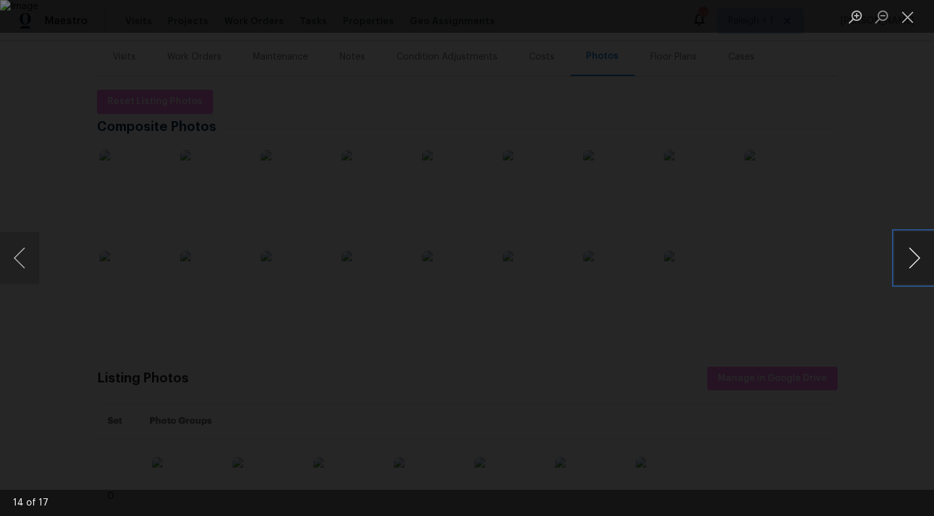
click at [914, 258] on button "Next image" at bounding box center [914, 258] width 39 height 52
click at [909, 258] on button "Next image" at bounding box center [914, 258] width 39 height 52
click at [910, 256] on button "Next image" at bounding box center [914, 258] width 39 height 52
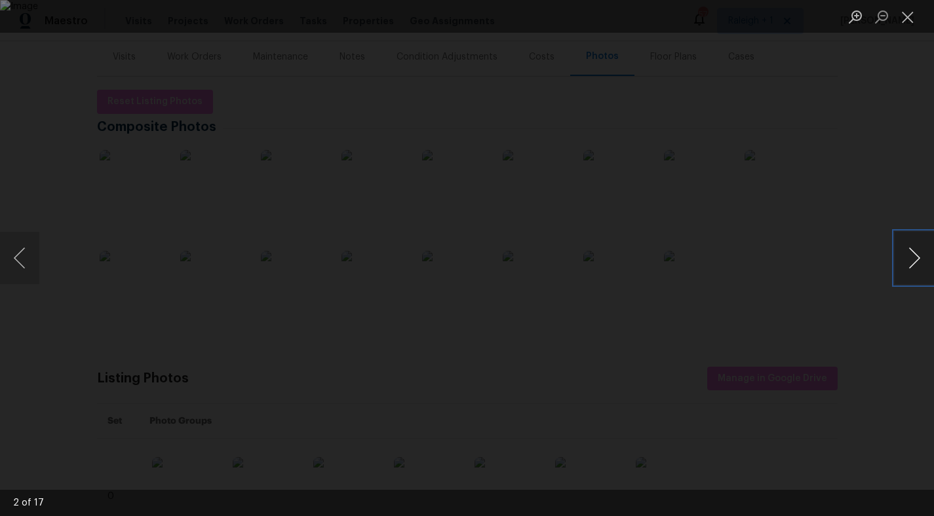
click at [909, 258] on button "Next image" at bounding box center [914, 258] width 39 height 52
click at [907, 263] on button "Next image" at bounding box center [914, 258] width 39 height 52
click at [906, 263] on button "Next image" at bounding box center [914, 258] width 39 height 52
click at [905, 263] on button "Next image" at bounding box center [914, 258] width 39 height 52
click at [905, 262] on button "Next image" at bounding box center [914, 258] width 39 height 52
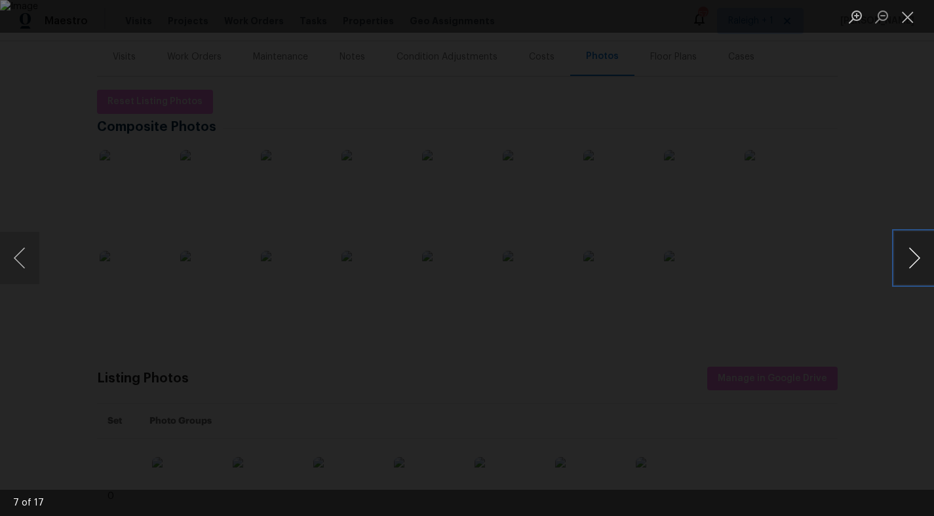
click at [905, 262] on button "Next image" at bounding box center [914, 258] width 39 height 52
click at [912, 264] on button "Next image" at bounding box center [914, 258] width 39 height 52
click at [911, 263] on button "Next image" at bounding box center [914, 258] width 39 height 52
click at [911, 262] on button "Next image" at bounding box center [914, 258] width 39 height 52
click at [910, 261] on button "Next image" at bounding box center [914, 258] width 39 height 52
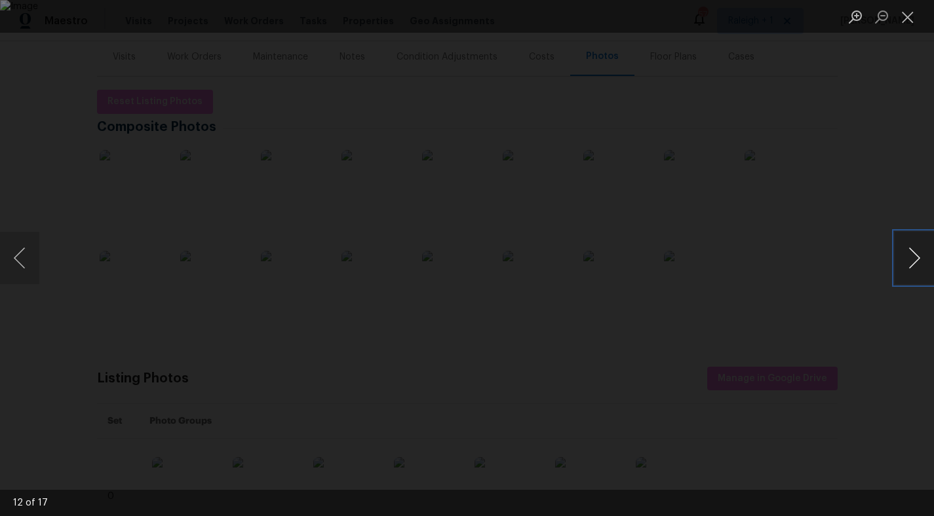
click at [909, 263] on button "Next image" at bounding box center [914, 258] width 39 height 52
click at [908, 15] on button "Close lightbox" at bounding box center [908, 16] width 26 height 23
